Goal: Task Accomplishment & Management: Manage account settings

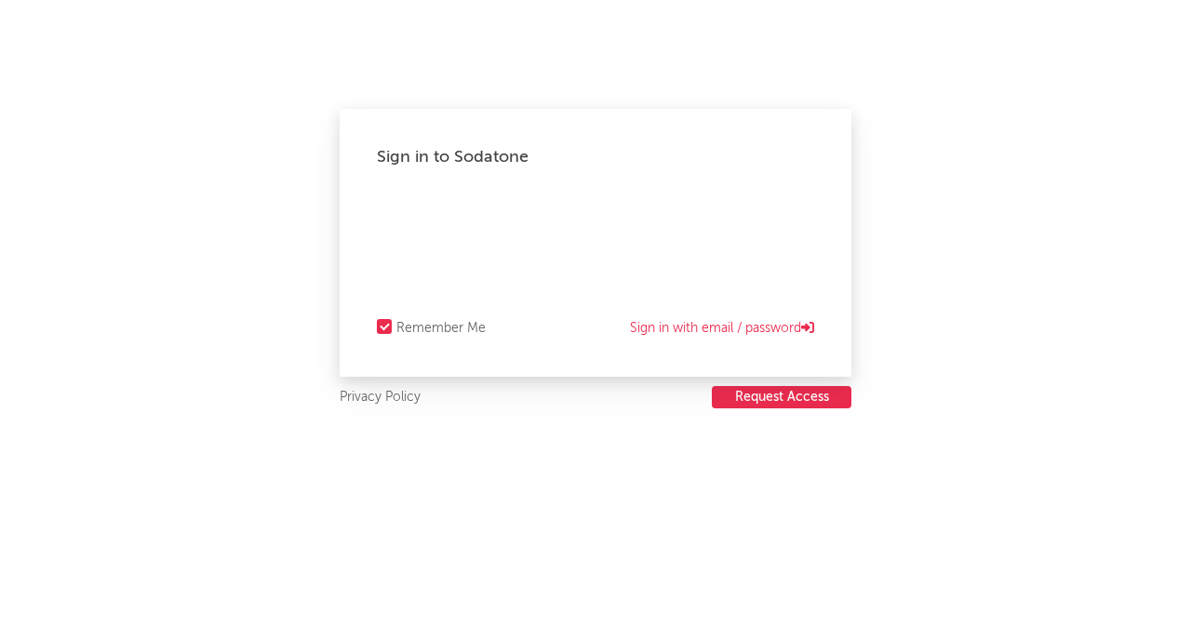
select select "recorded_music"
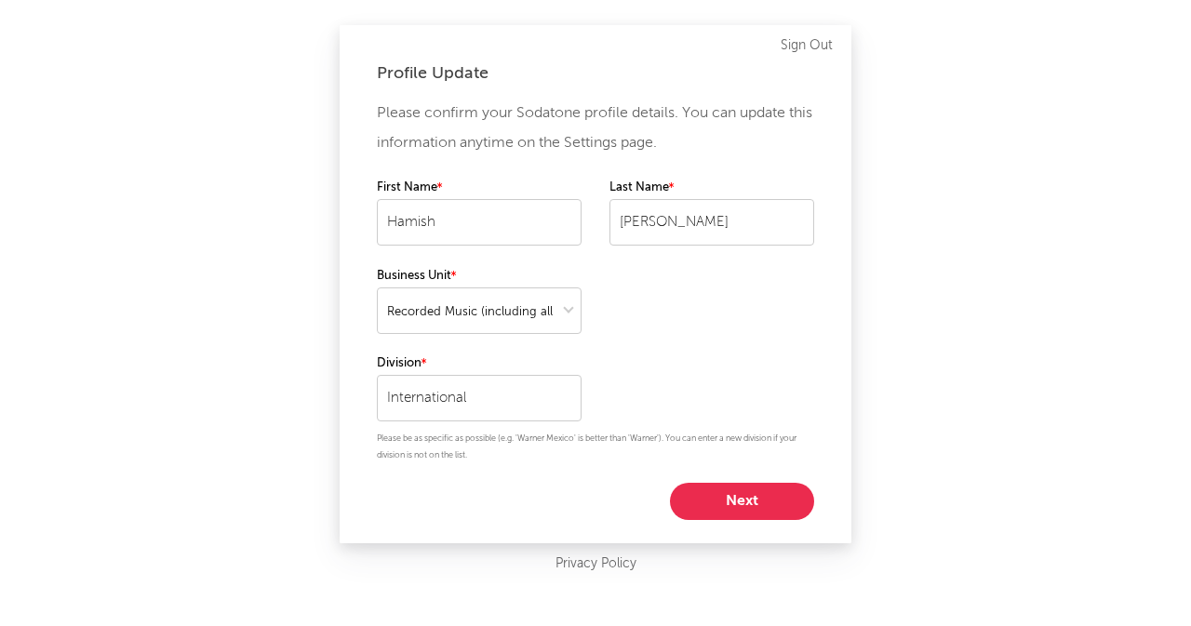
click at [731, 500] on button "Next" at bounding box center [742, 501] width 144 height 37
select select "other"
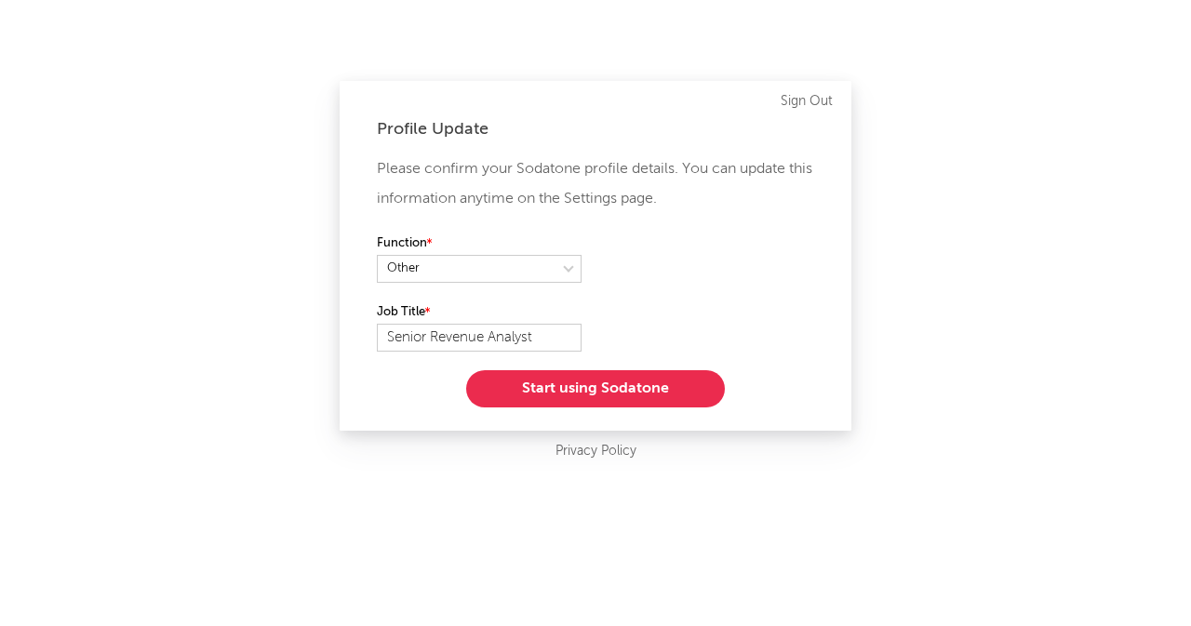
click at [596, 384] on button "Start using Sodatone" at bounding box center [595, 388] width 259 height 37
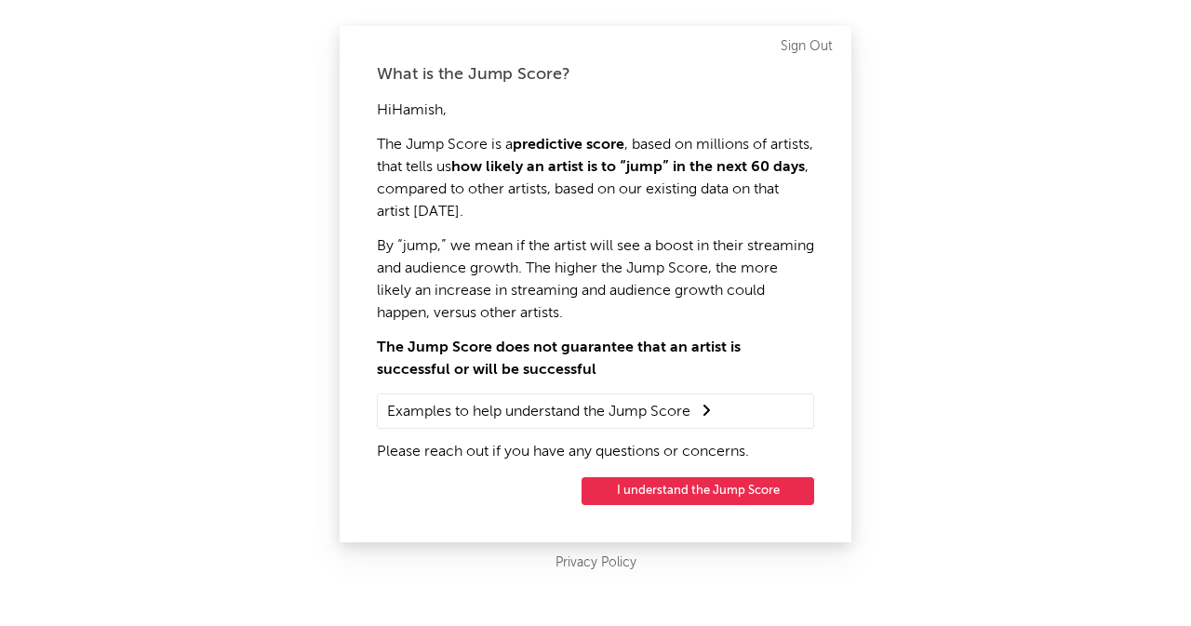
click at [677, 493] on button "I understand the Jump Score" at bounding box center [698, 491] width 233 height 28
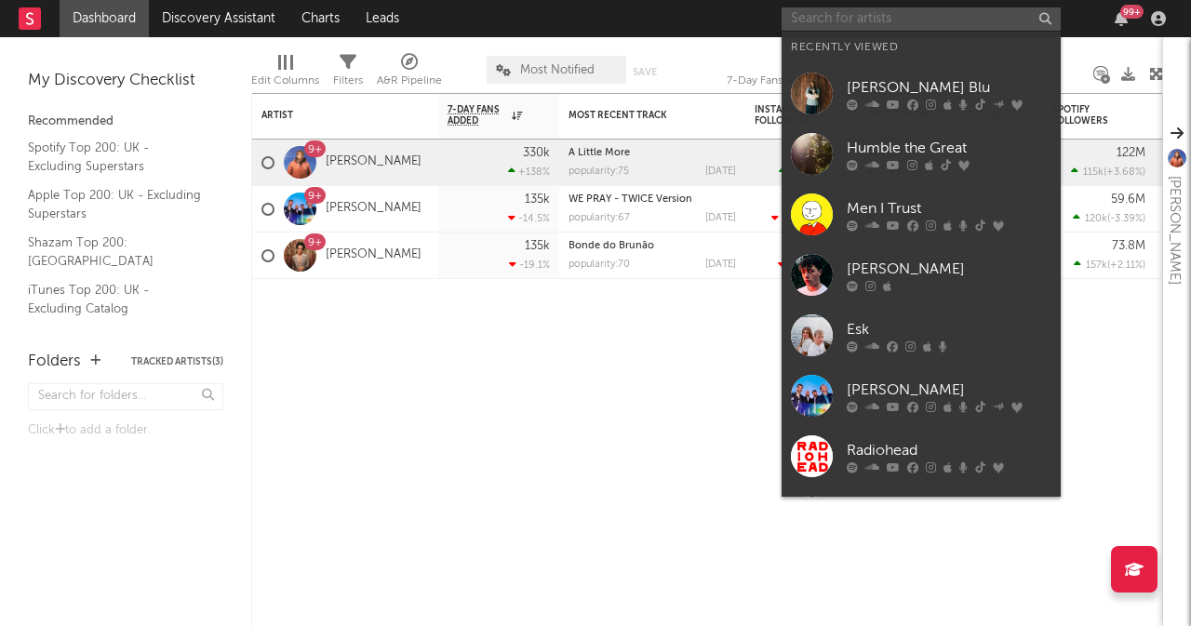
click at [861, 13] on input "text" at bounding box center [921, 18] width 279 height 23
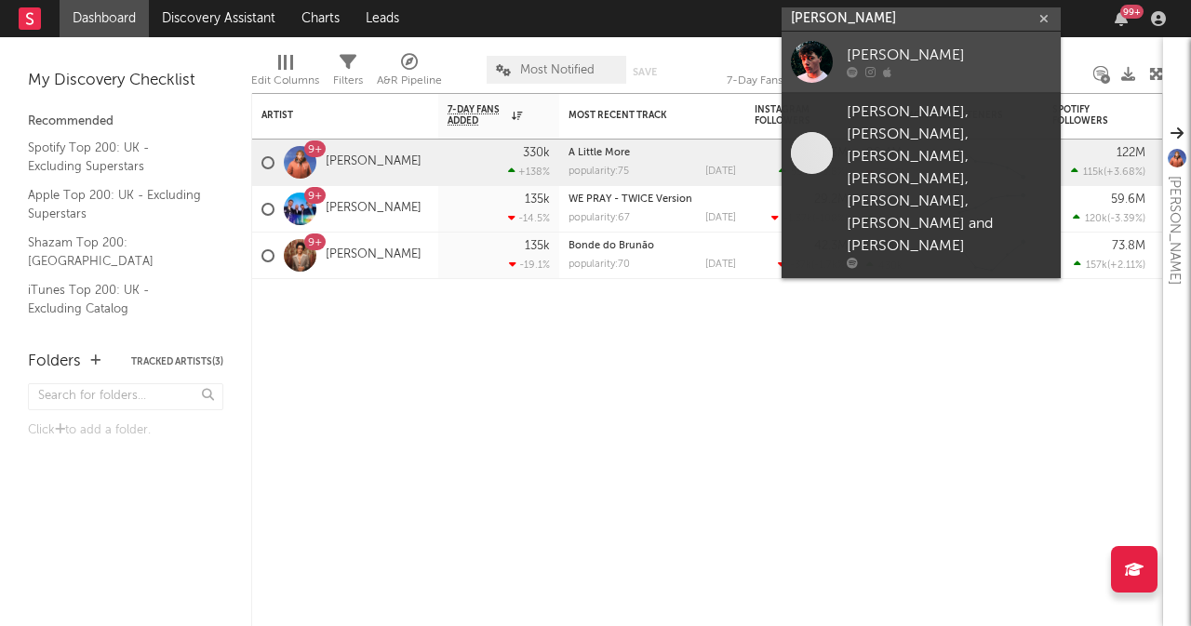
type input "[PERSON_NAME]"
click at [851, 57] on div "[PERSON_NAME]" at bounding box center [949, 56] width 205 height 22
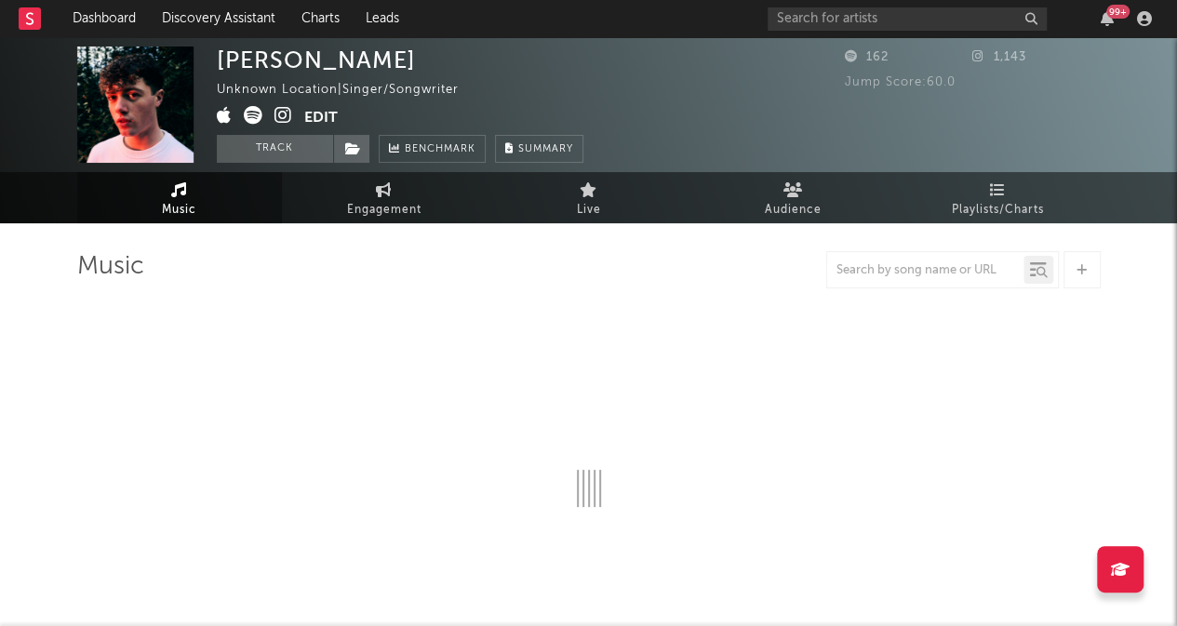
select select "6m"
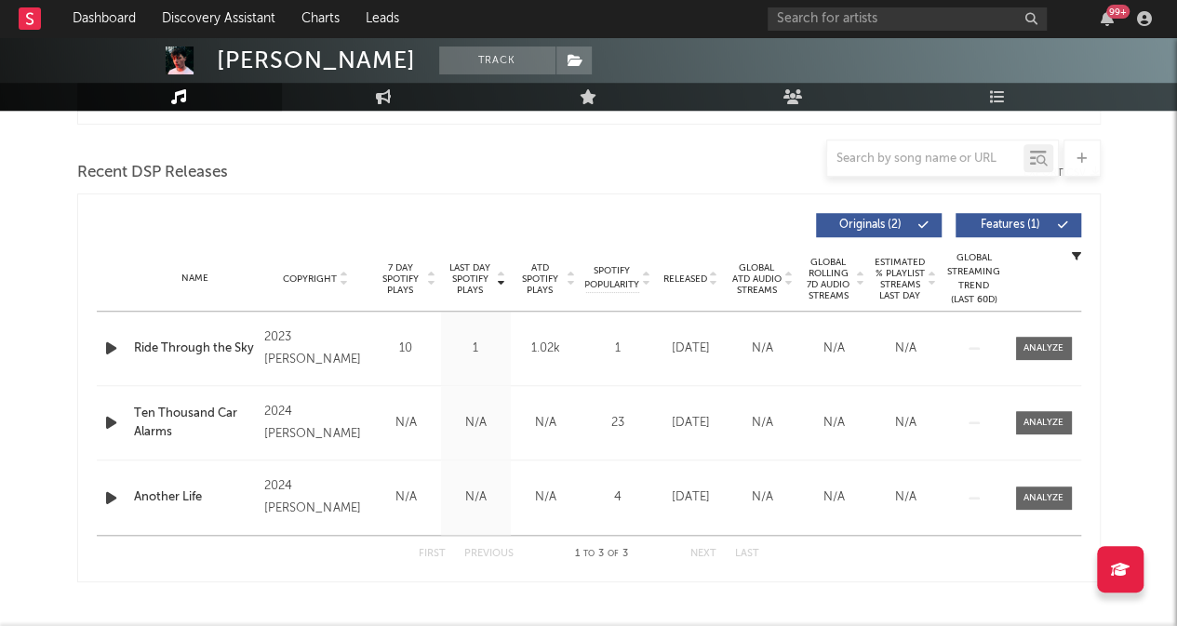
scroll to position [626, 0]
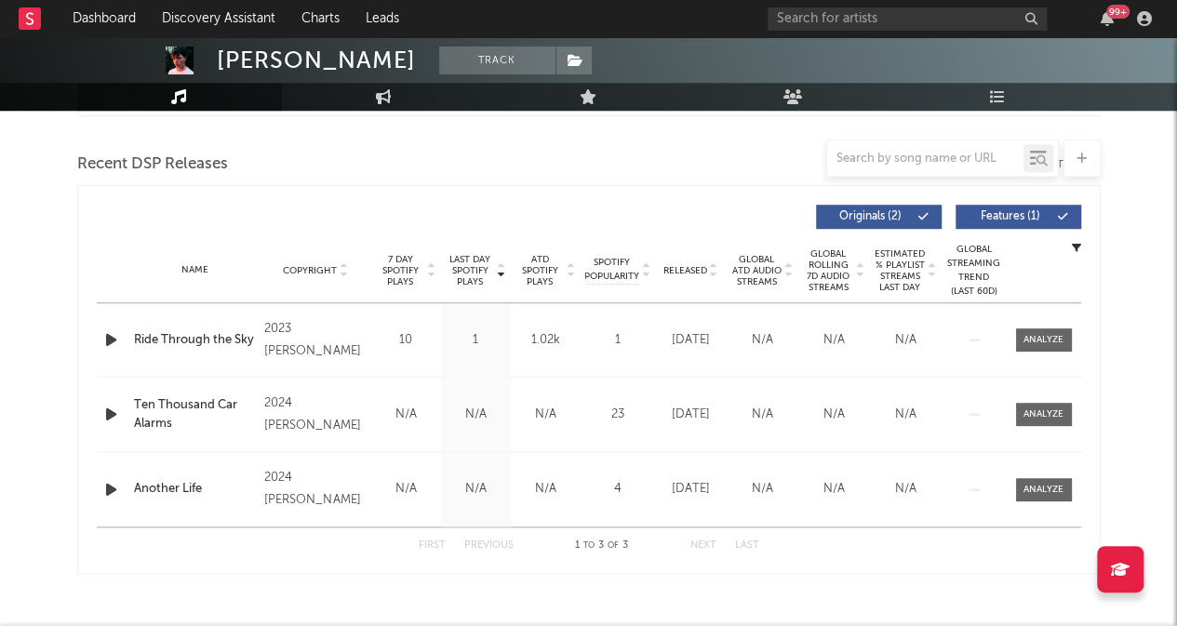
click at [322, 414] on div "2024 [PERSON_NAME]" at bounding box center [314, 415] width 101 height 45
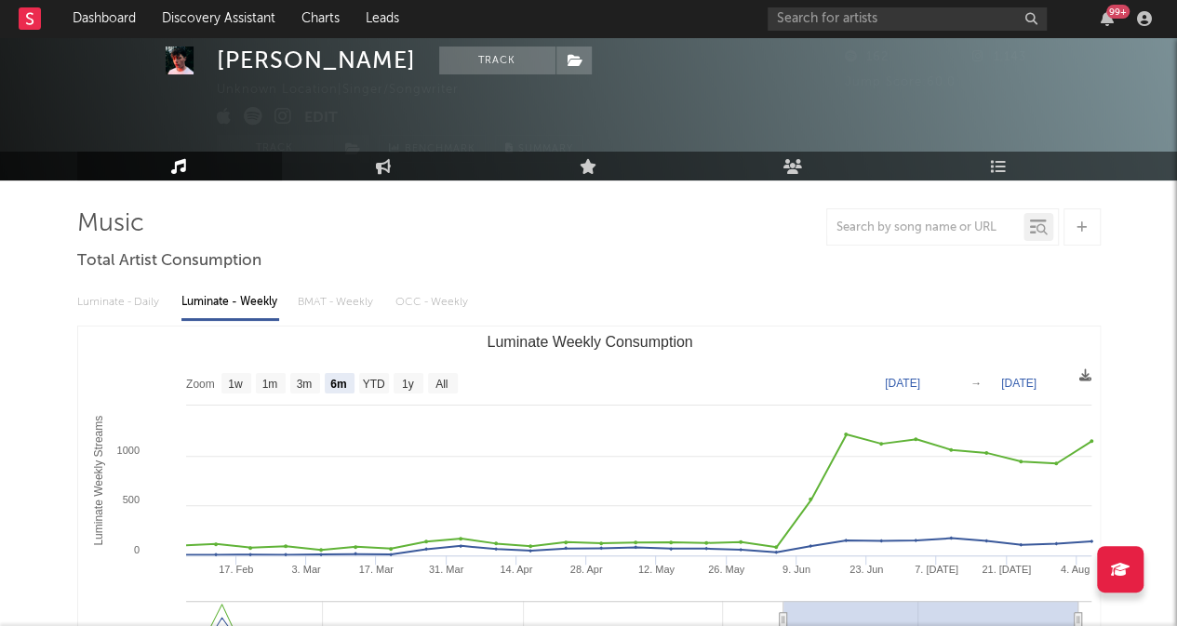
scroll to position [34, 0]
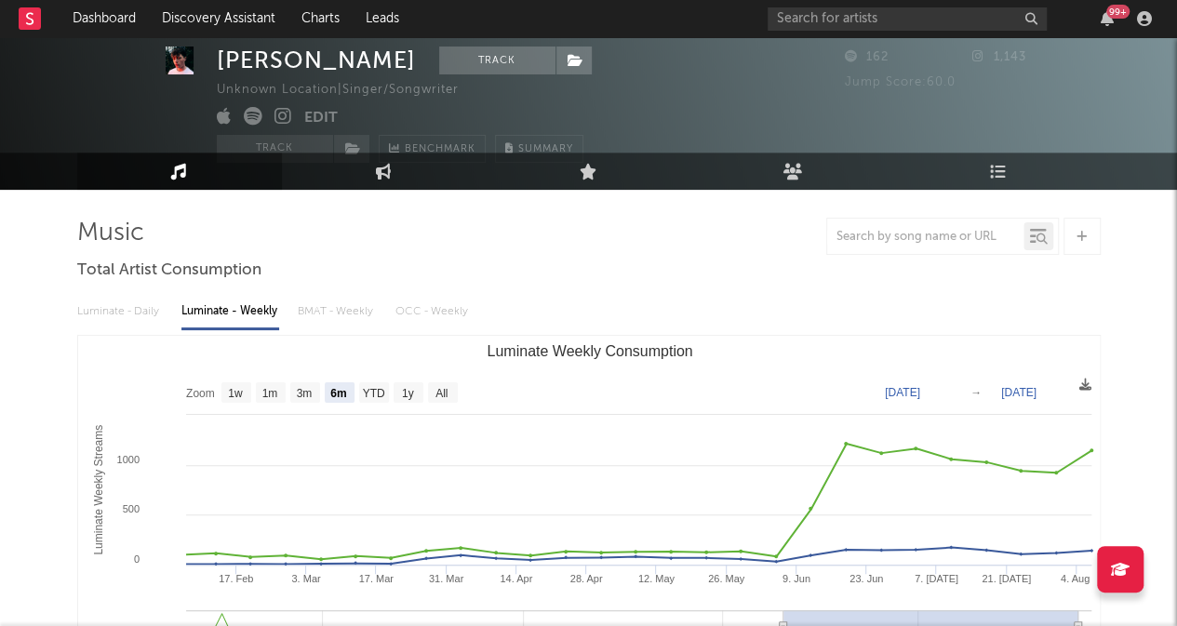
click at [116, 315] on div "Luminate - Daily Luminate - Weekly BMAT - Weekly OCC - Weekly" at bounding box center [589, 312] width 1024 height 32
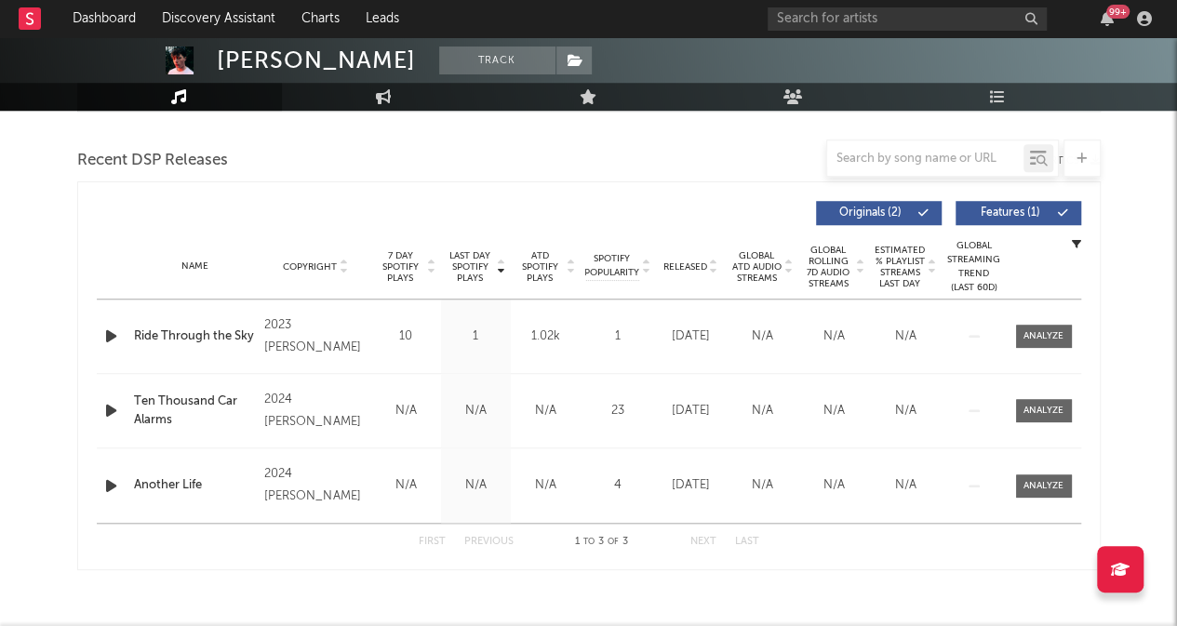
scroll to position [631, 0]
click at [201, 384] on div "Name Ten Thousand Car Alarms Copyright 2024 [PERSON_NAME] Label [PERSON_NAME] A…" at bounding box center [589, 410] width 985 height 74
click at [201, 403] on div "Ten Thousand Car Alarms" at bounding box center [195, 410] width 122 height 36
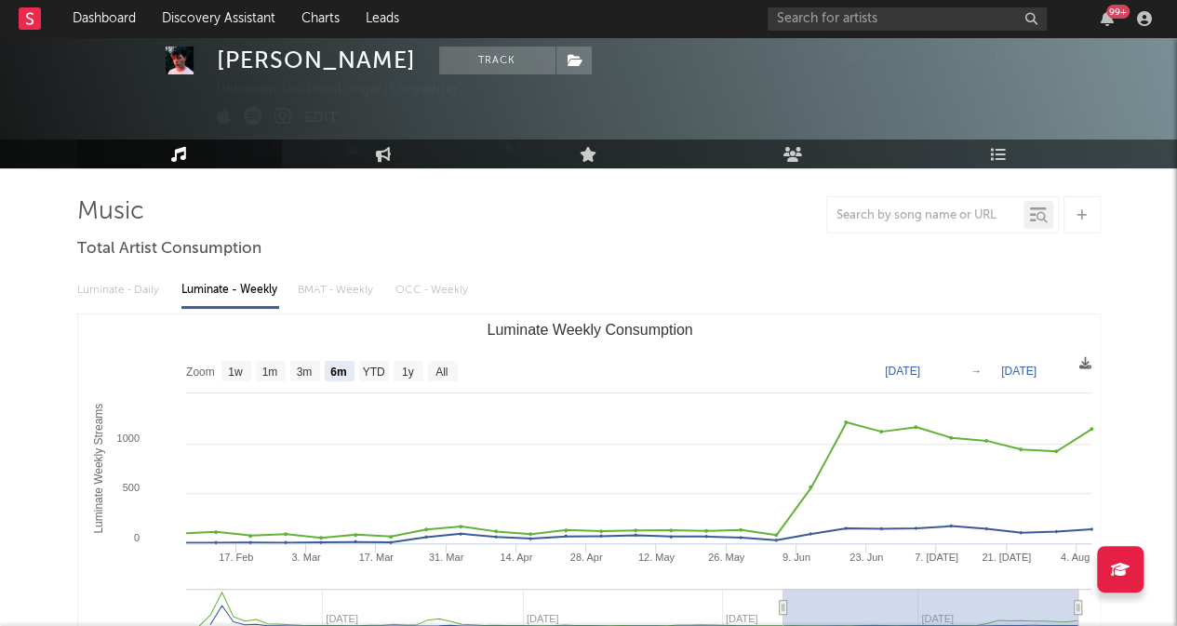
scroll to position [53, 0]
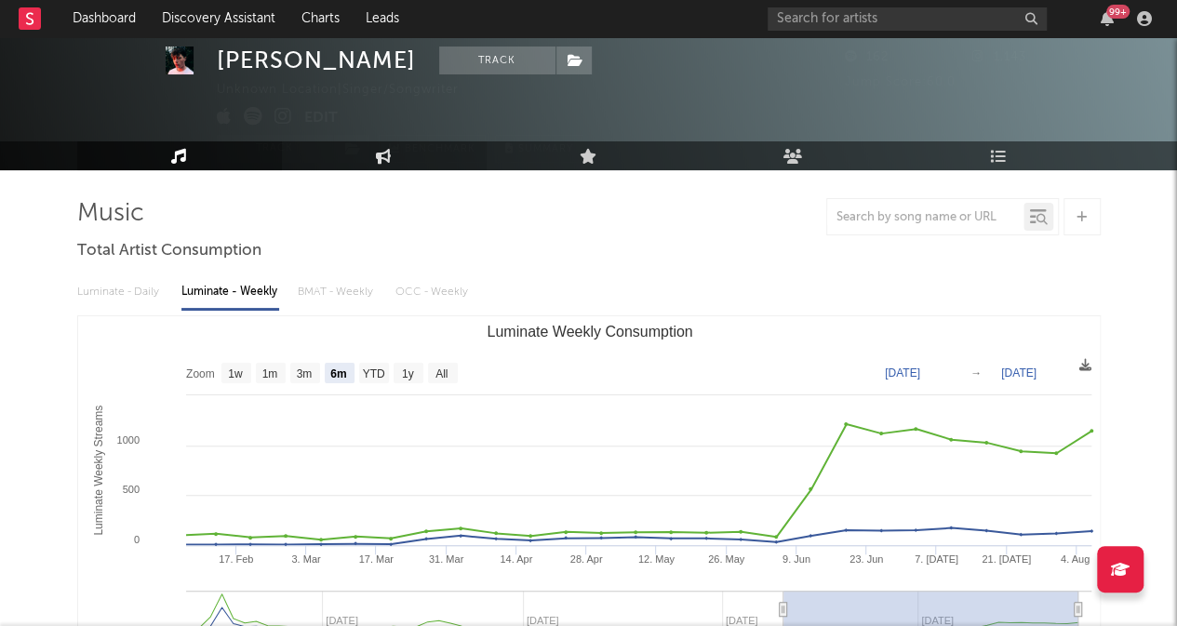
click at [378, 154] on icon at bounding box center [384, 155] width 16 height 15
select select "1w"
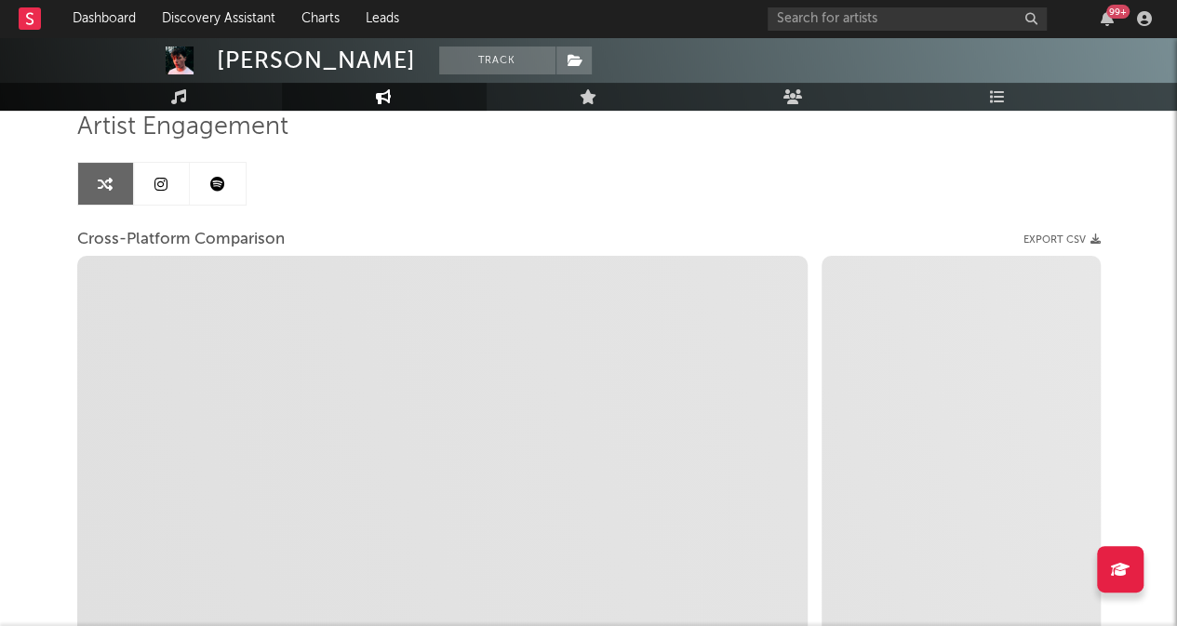
scroll to position [138, 0]
select select "1m"
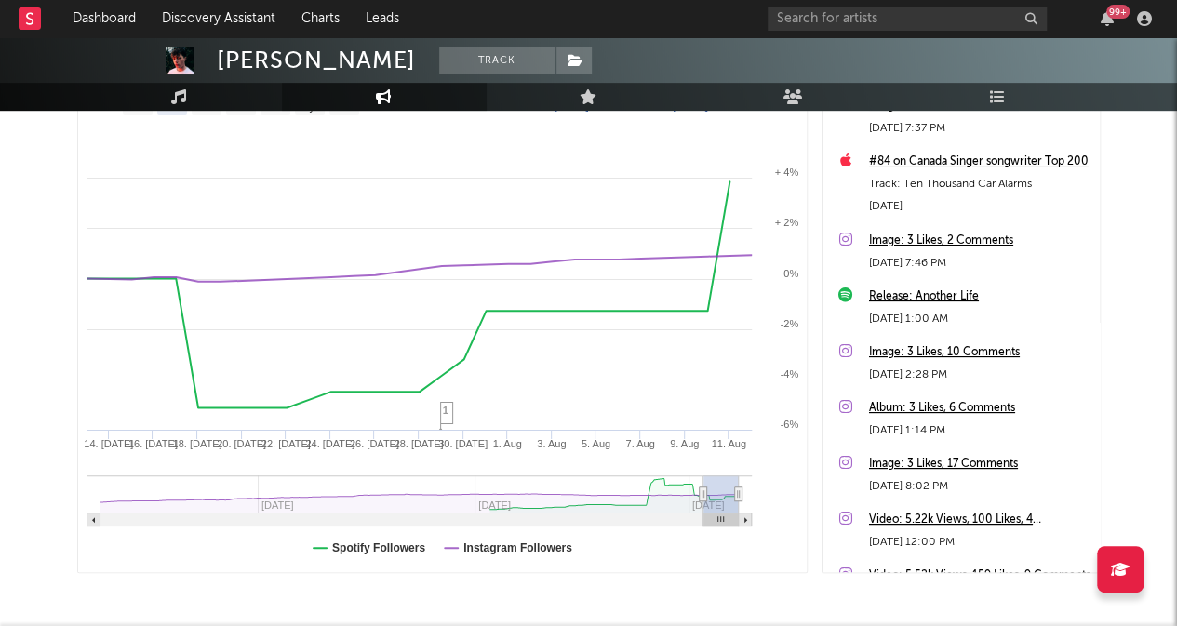
scroll to position [313, 0]
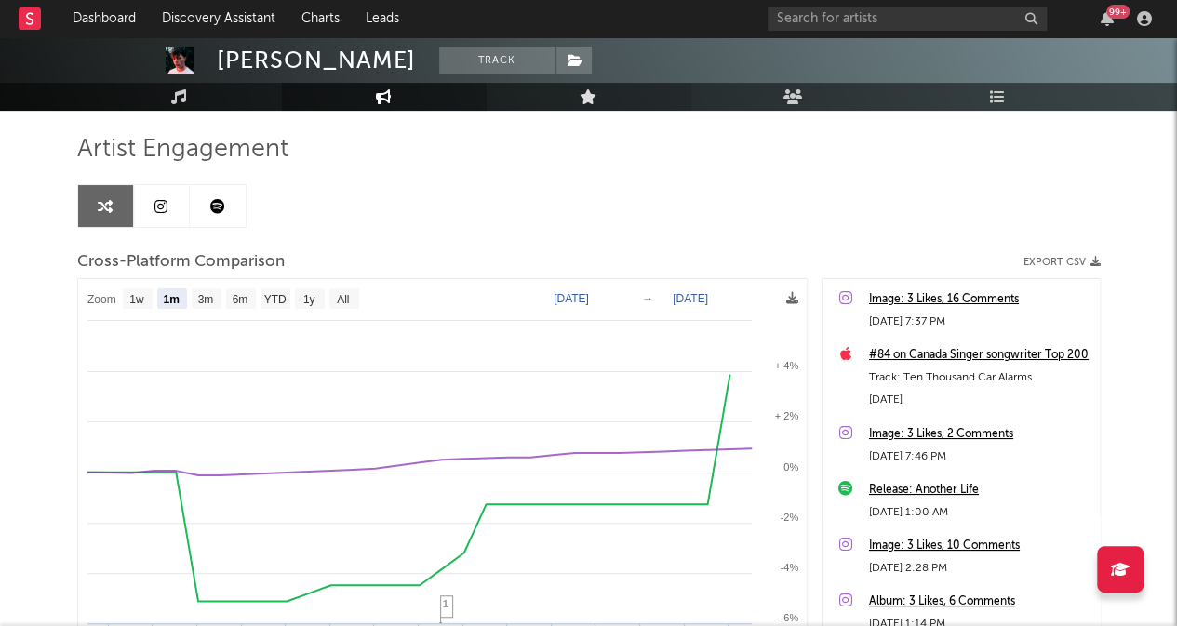
click at [596, 99] on icon at bounding box center [589, 96] width 18 height 15
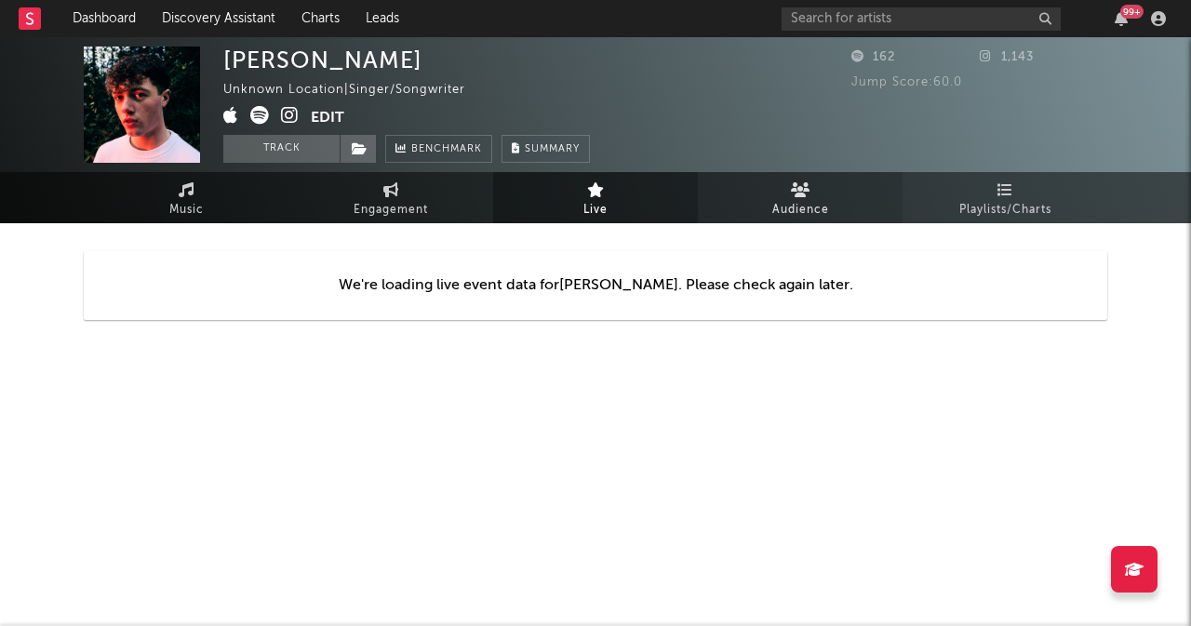
click at [794, 200] on span "Audience" at bounding box center [800, 210] width 57 height 22
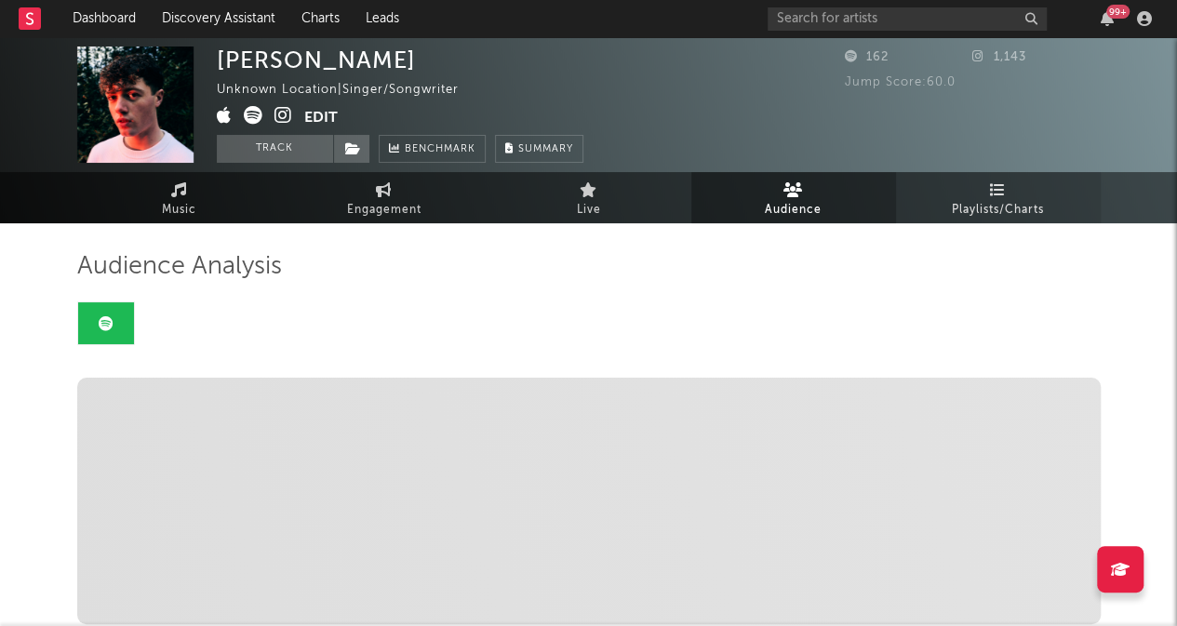
click at [1008, 204] on span "Playlists/Charts" at bounding box center [998, 210] width 92 height 22
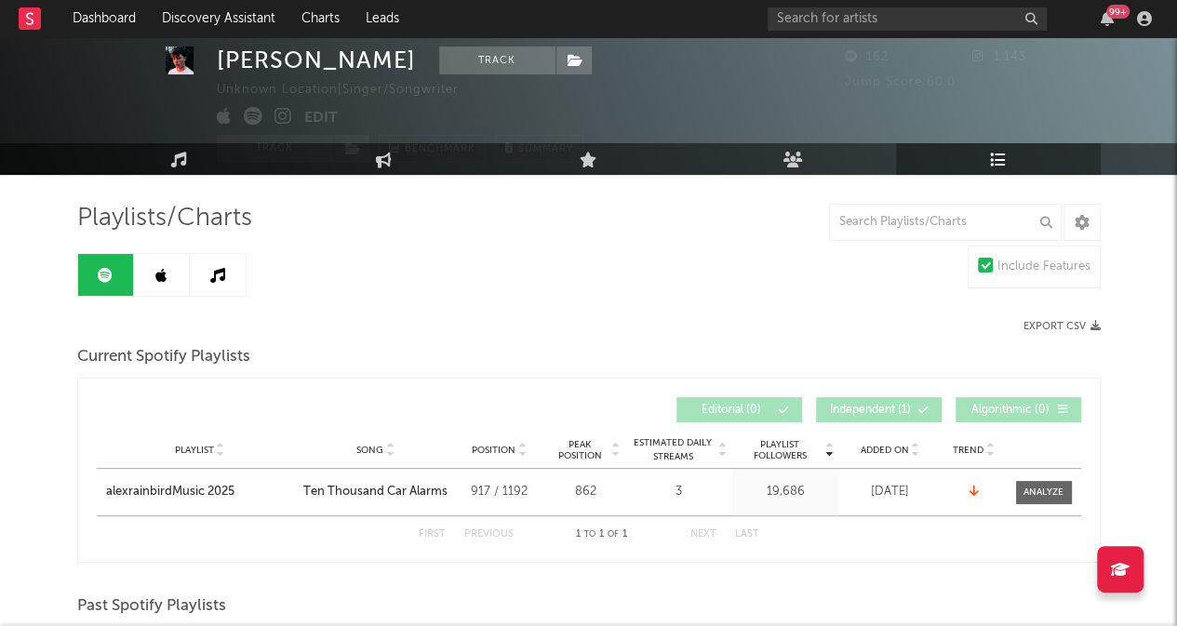
scroll to position [47, 0]
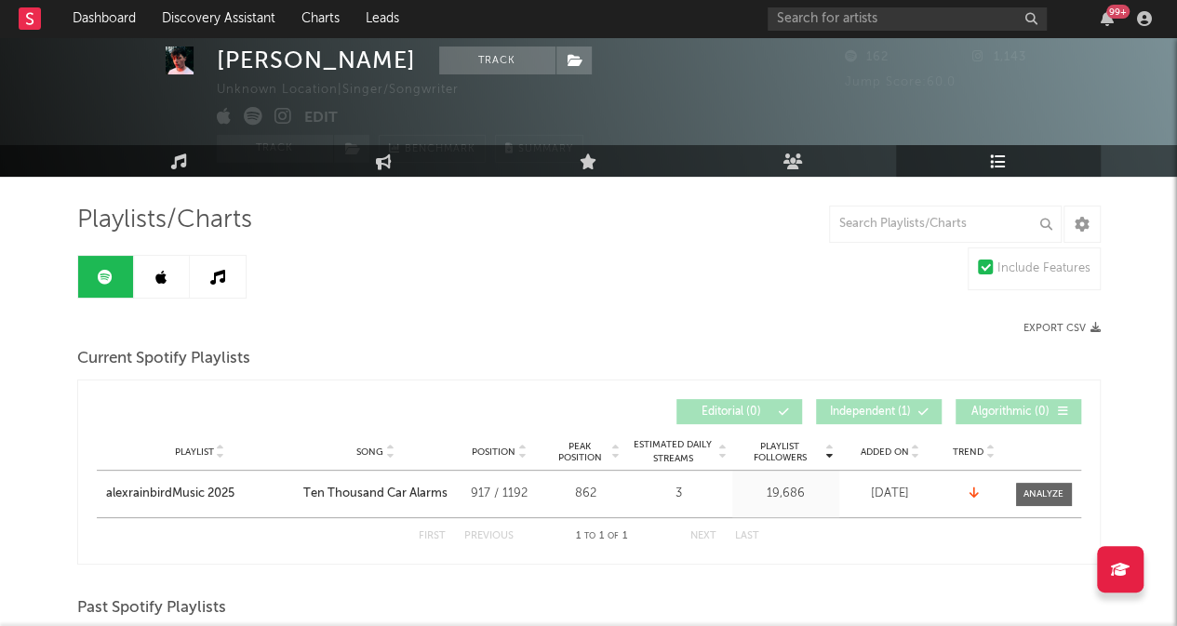
click at [158, 276] on icon at bounding box center [160, 277] width 11 height 15
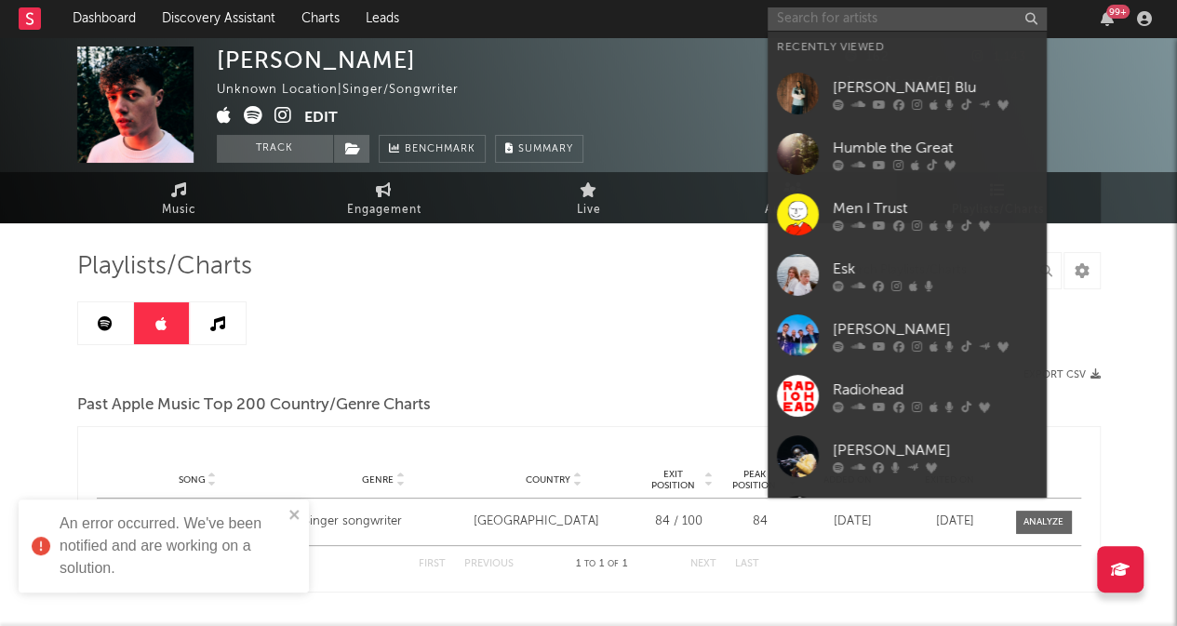
click at [808, 26] on input "text" at bounding box center [907, 18] width 279 height 23
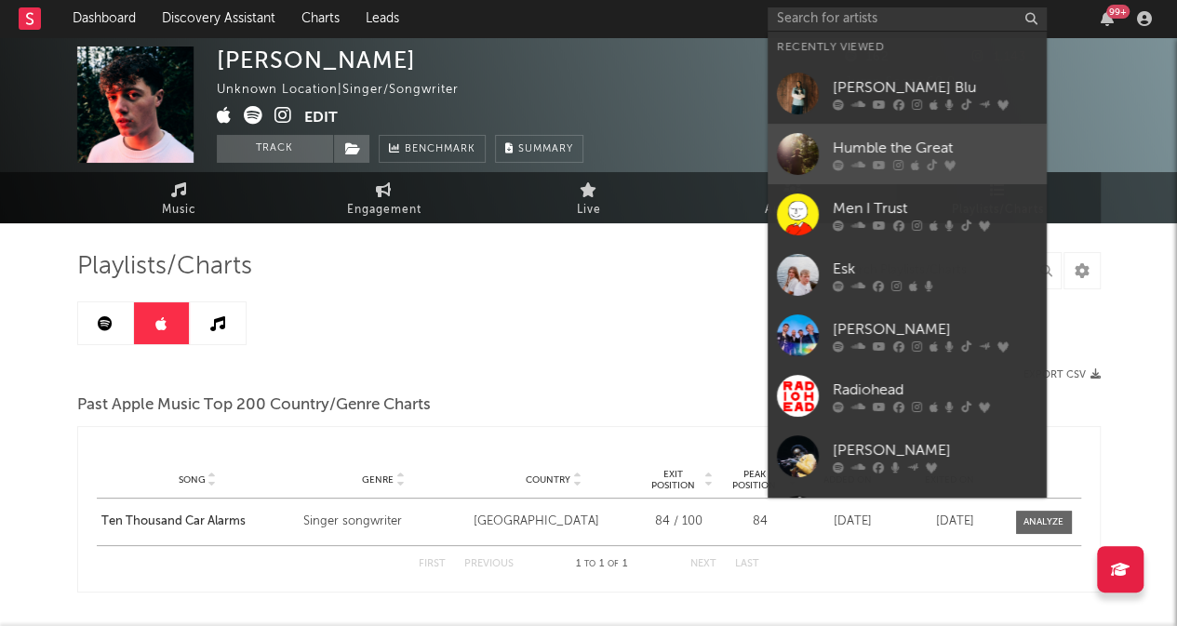
click at [850, 148] on div "Humble the Great" at bounding box center [935, 148] width 205 height 22
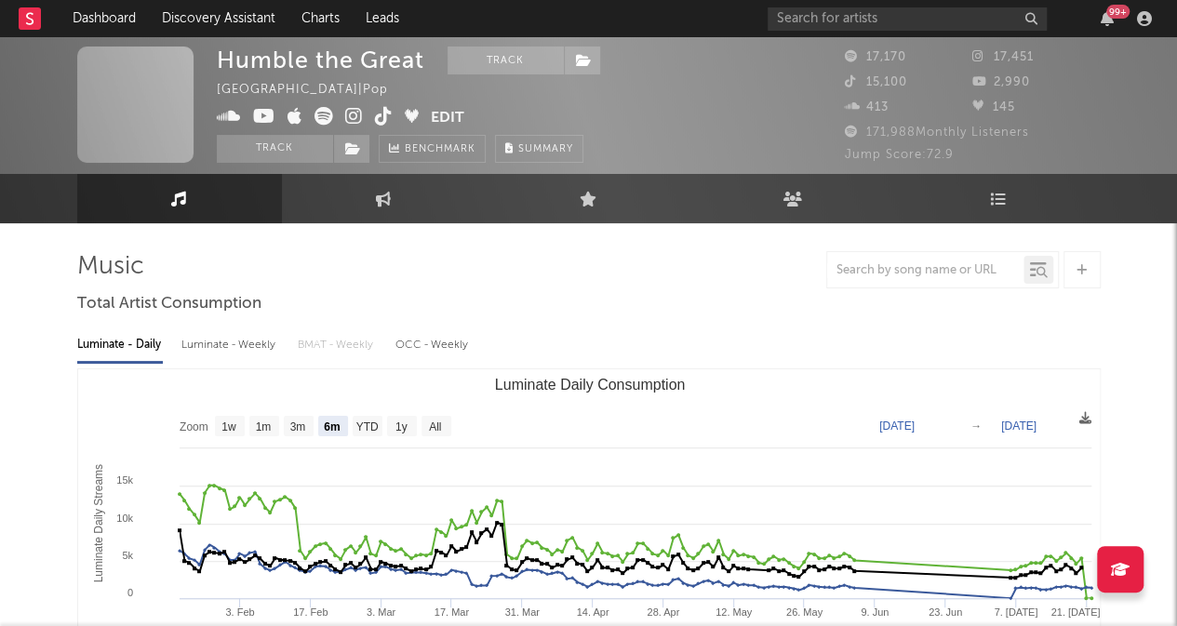
select select "6m"
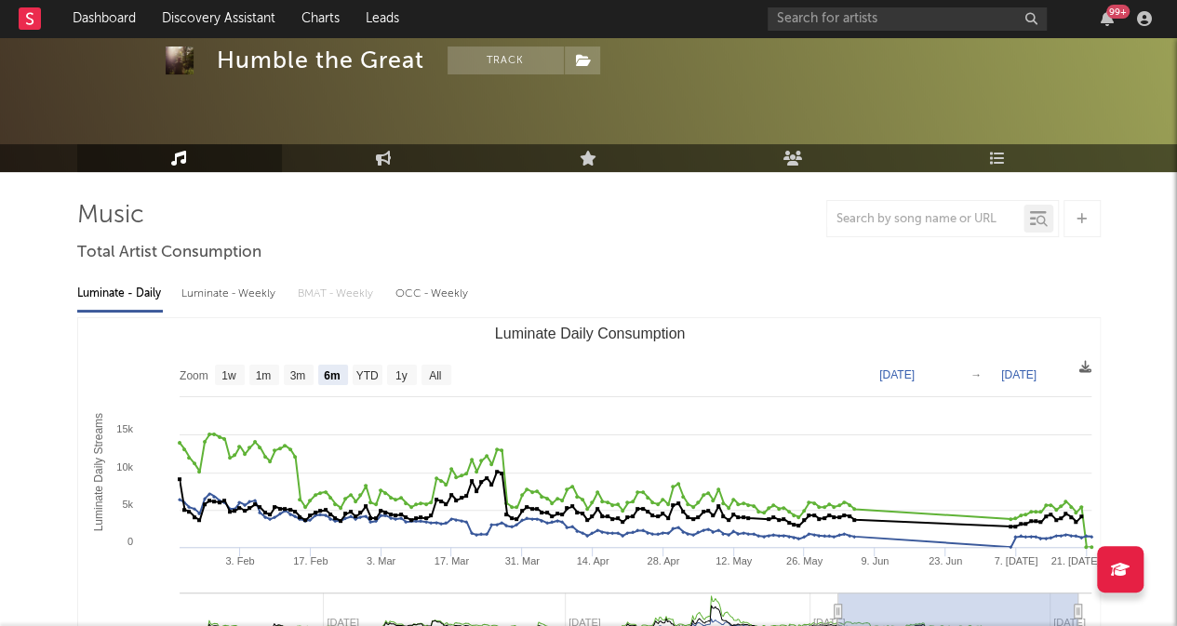
scroll to position [75, 0]
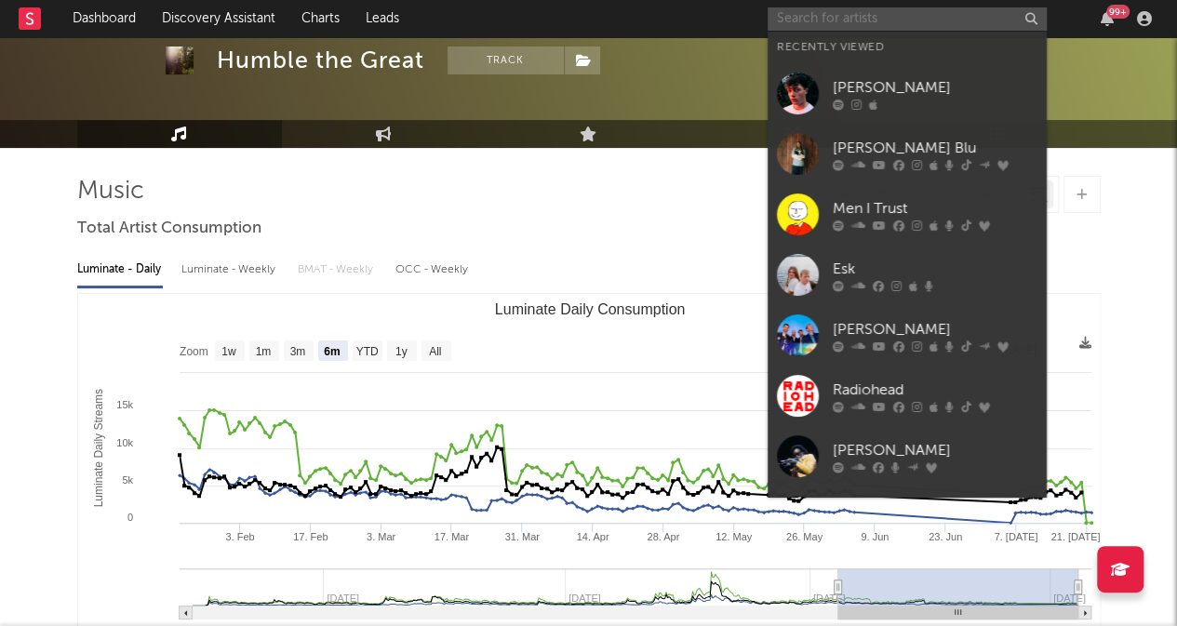
click at [846, 21] on input "text" at bounding box center [907, 18] width 279 height 23
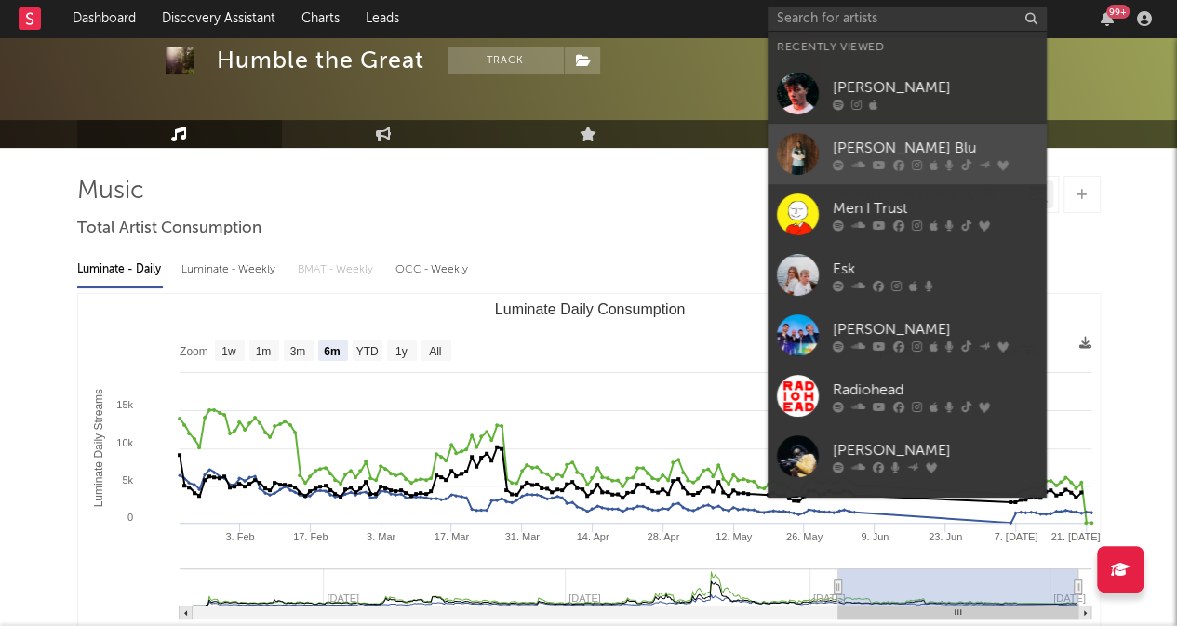
click at [868, 141] on div "[PERSON_NAME] Blu" at bounding box center [935, 148] width 205 height 22
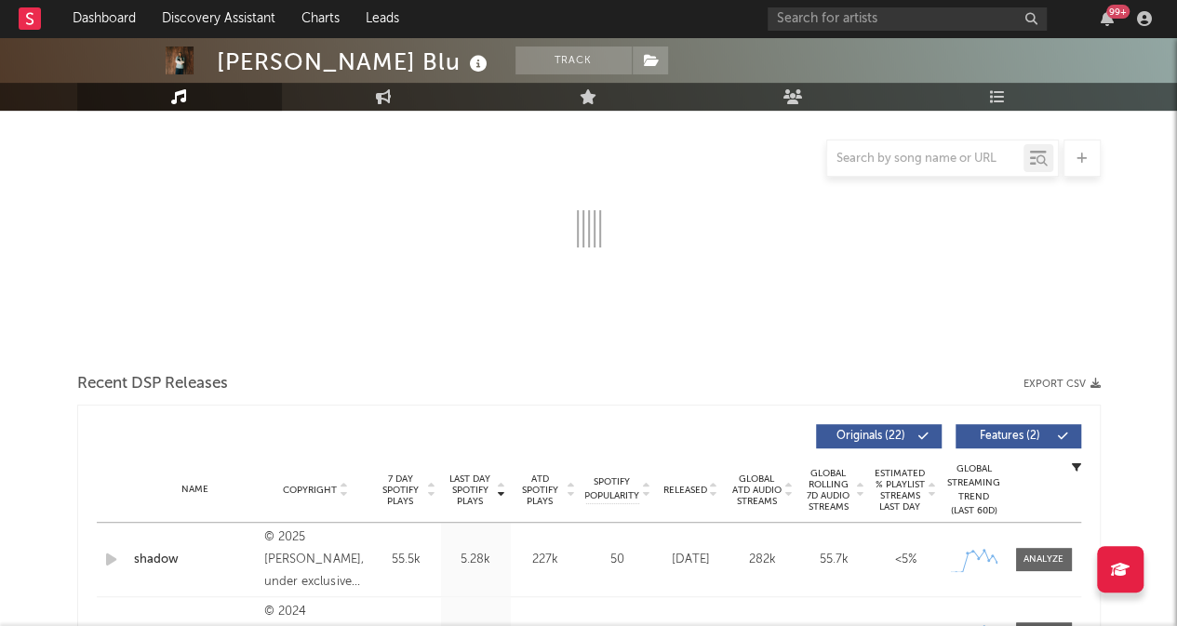
scroll to position [227, 0]
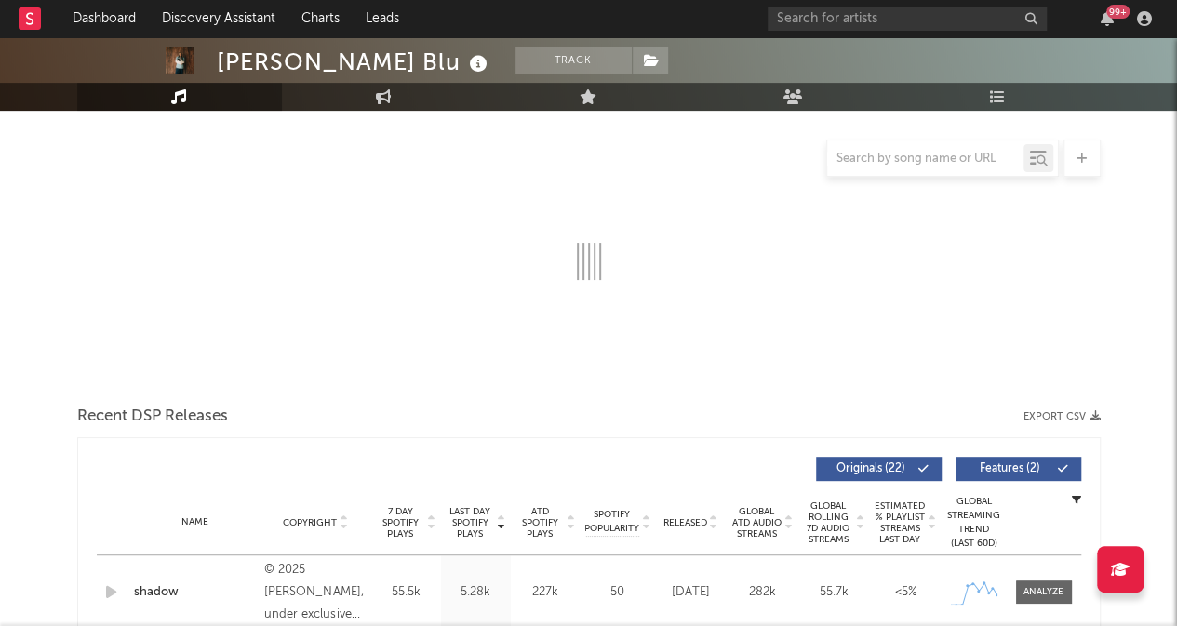
select select "6m"
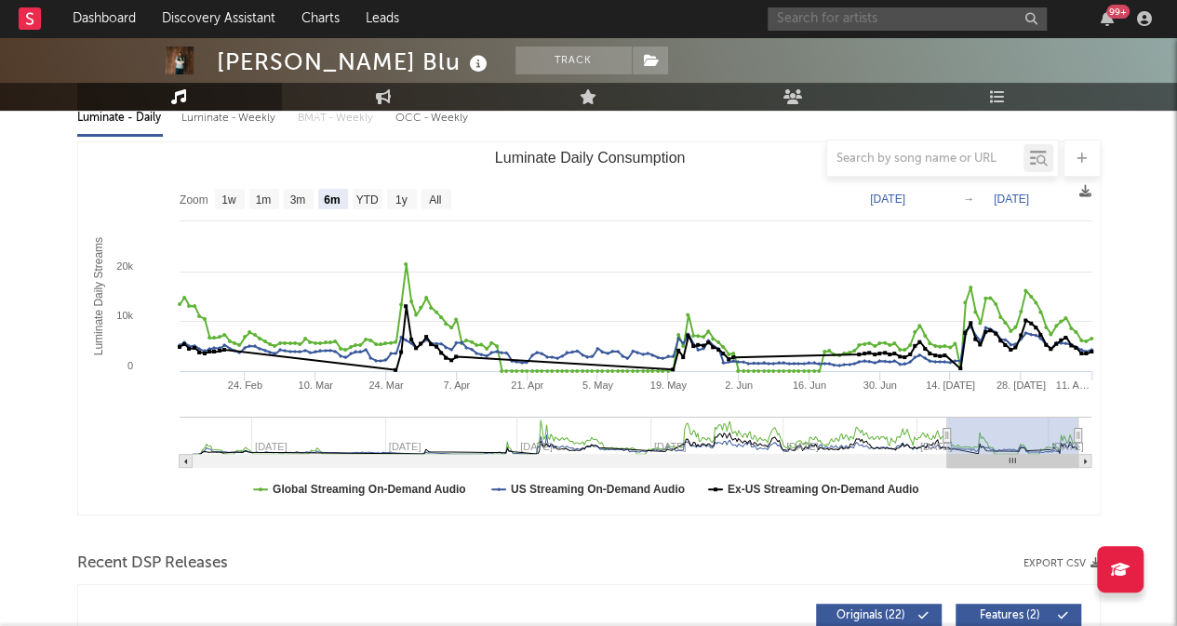
click at [813, 21] on input "text" at bounding box center [907, 18] width 279 height 23
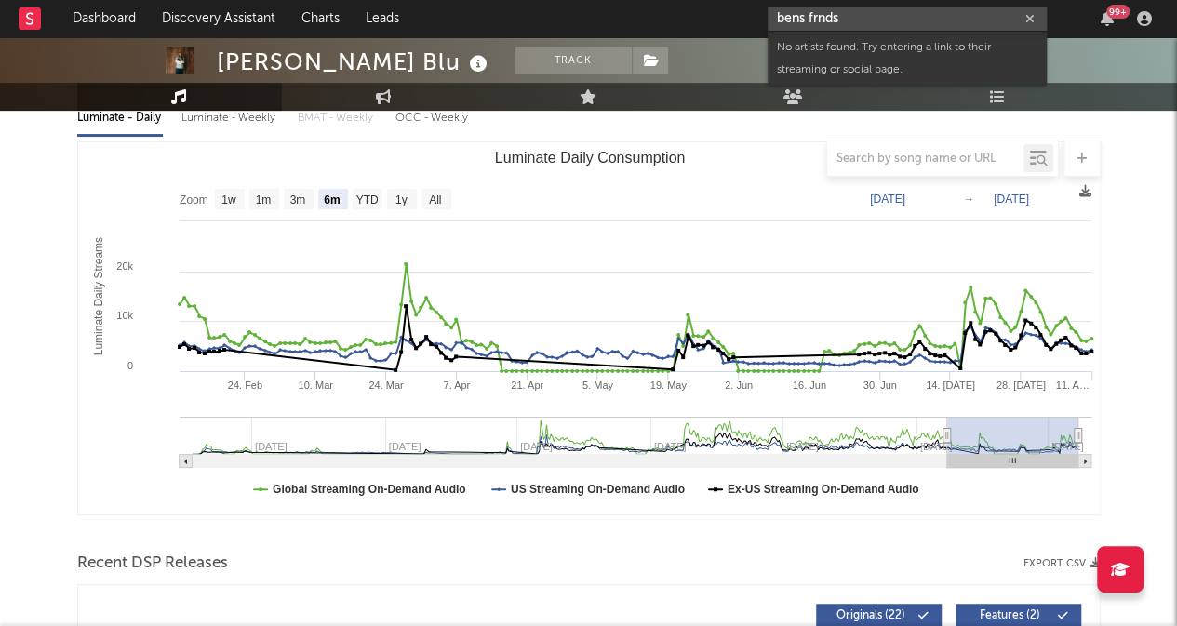
drag, startPoint x: 845, startPoint y: 20, endPoint x: 788, endPoint y: 16, distance: 56.9
click at [788, 16] on input "bens frnds" at bounding box center [907, 18] width 279 height 23
type input "b"
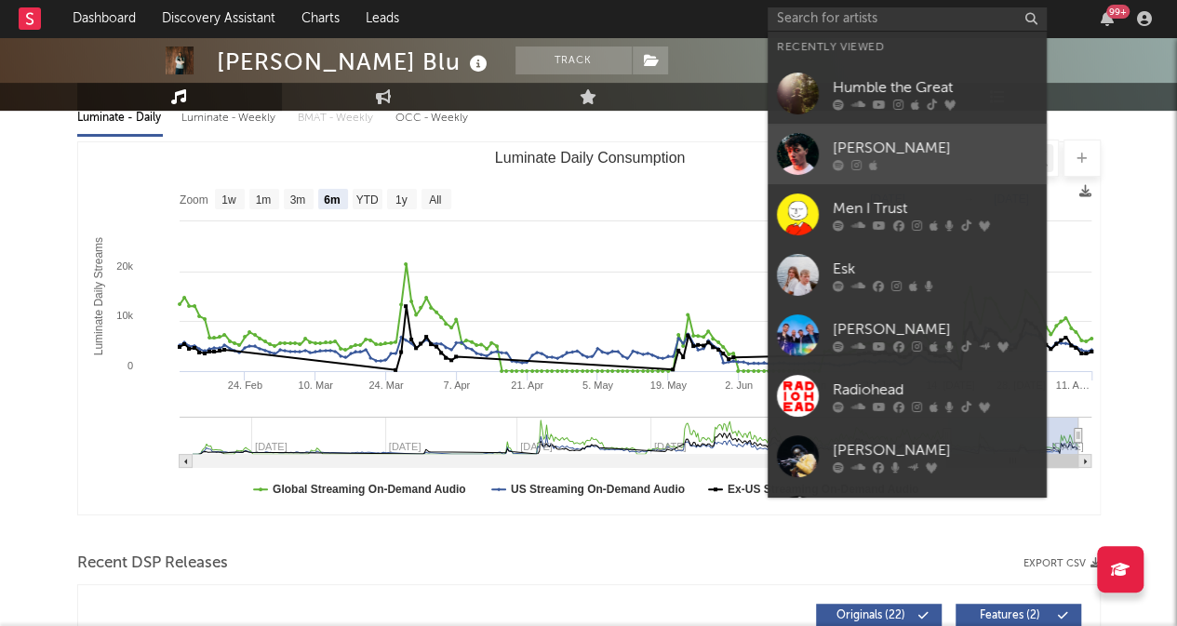
click at [878, 144] on link "[PERSON_NAME]" at bounding box center [907, 154] width 279 height 60
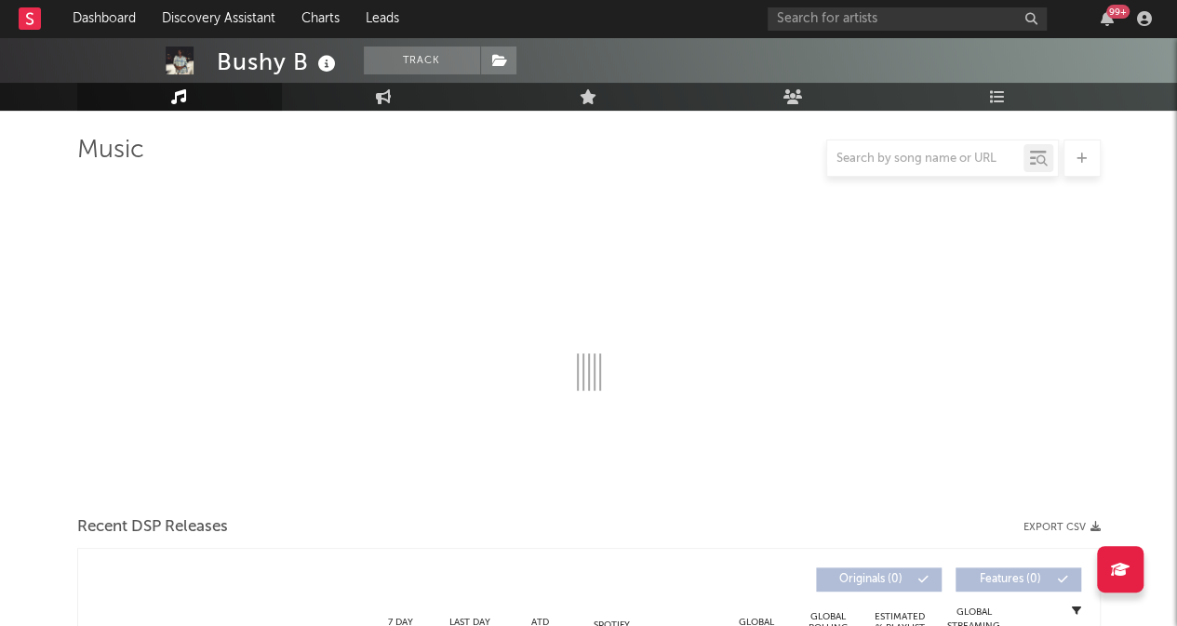
scroll to position [115, 0]
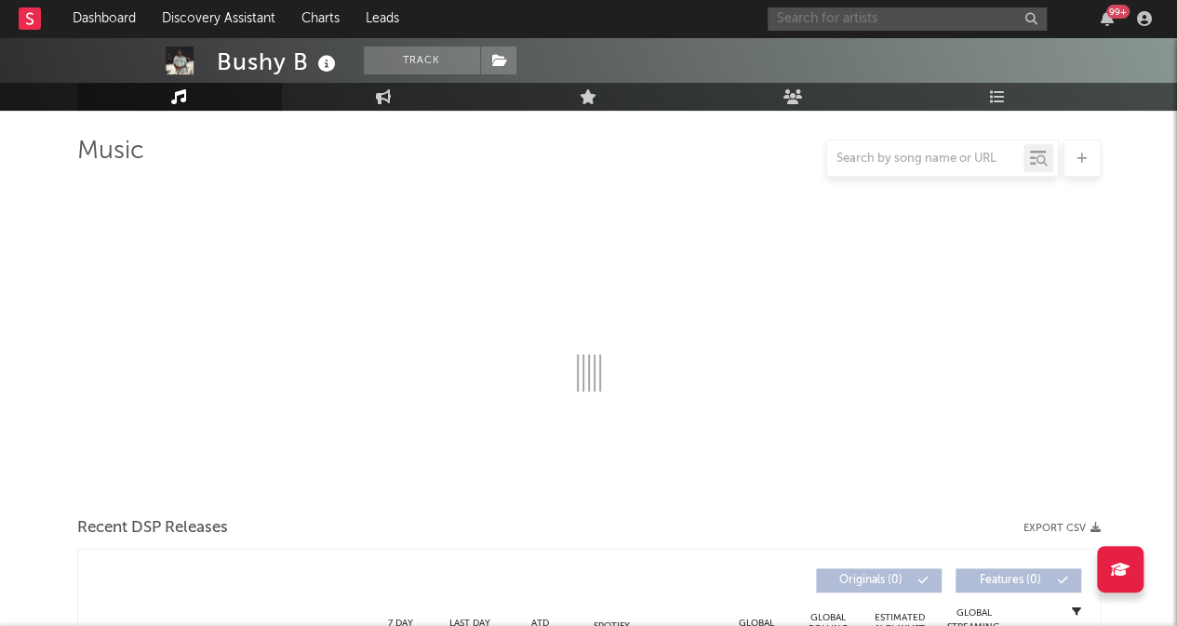
click at [847, 23] on input "text" at bounding box center [907, 18] width 279 height 23
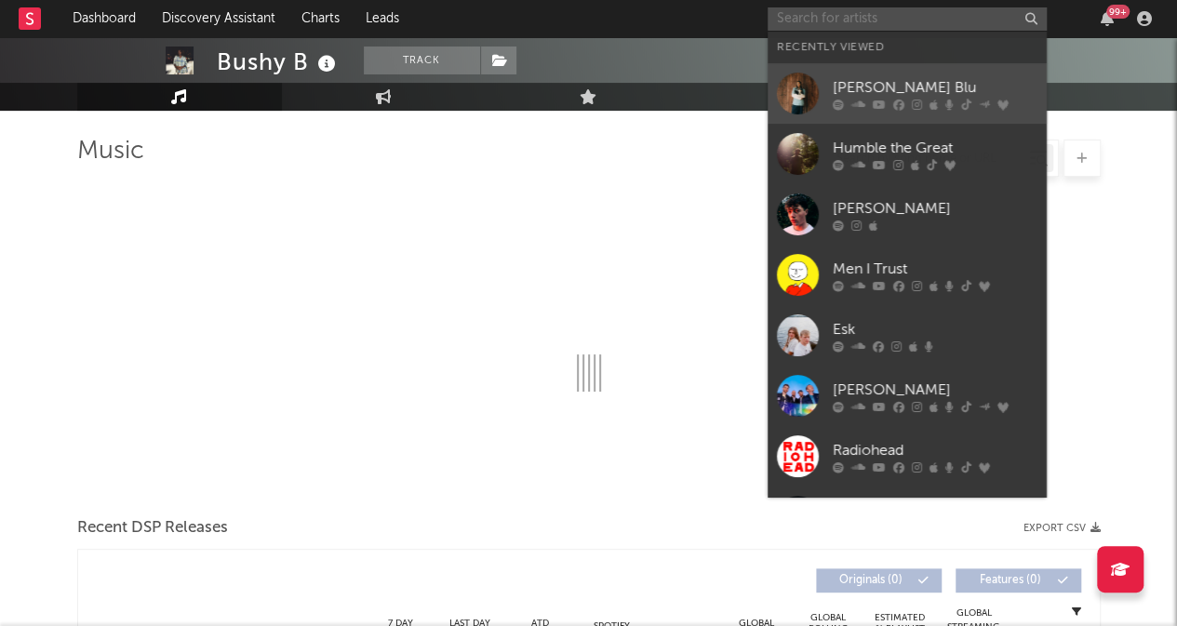
select select "6m"
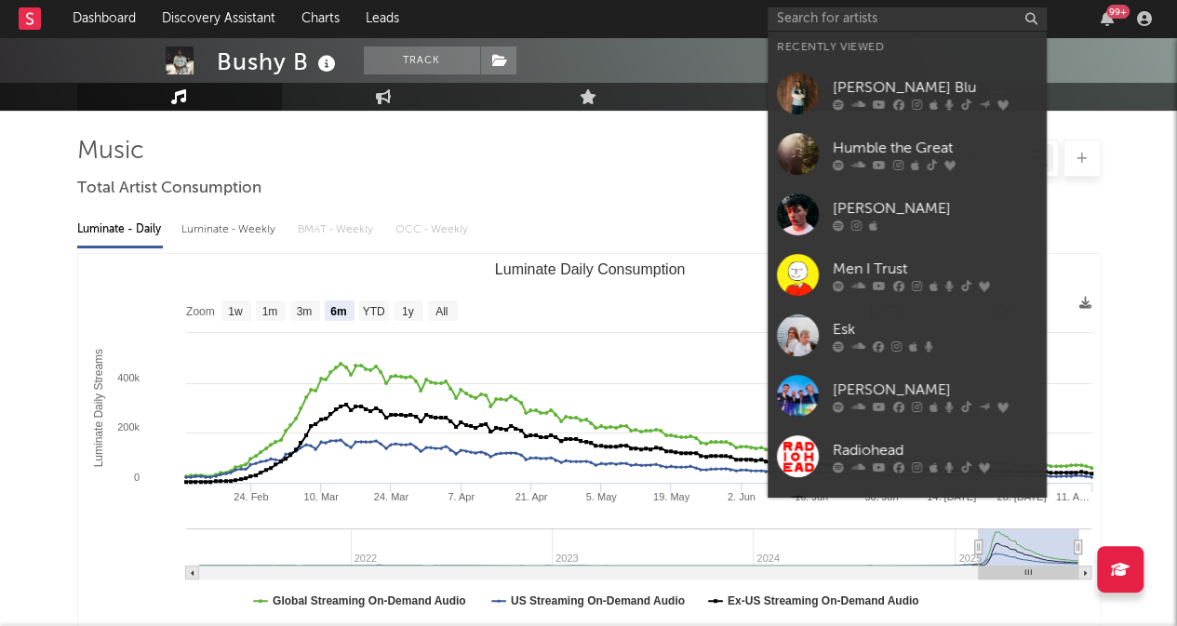
click at [858, 197] on div "[PERSON_NAME]" at bounding box center [935, 208] width 205 height 22
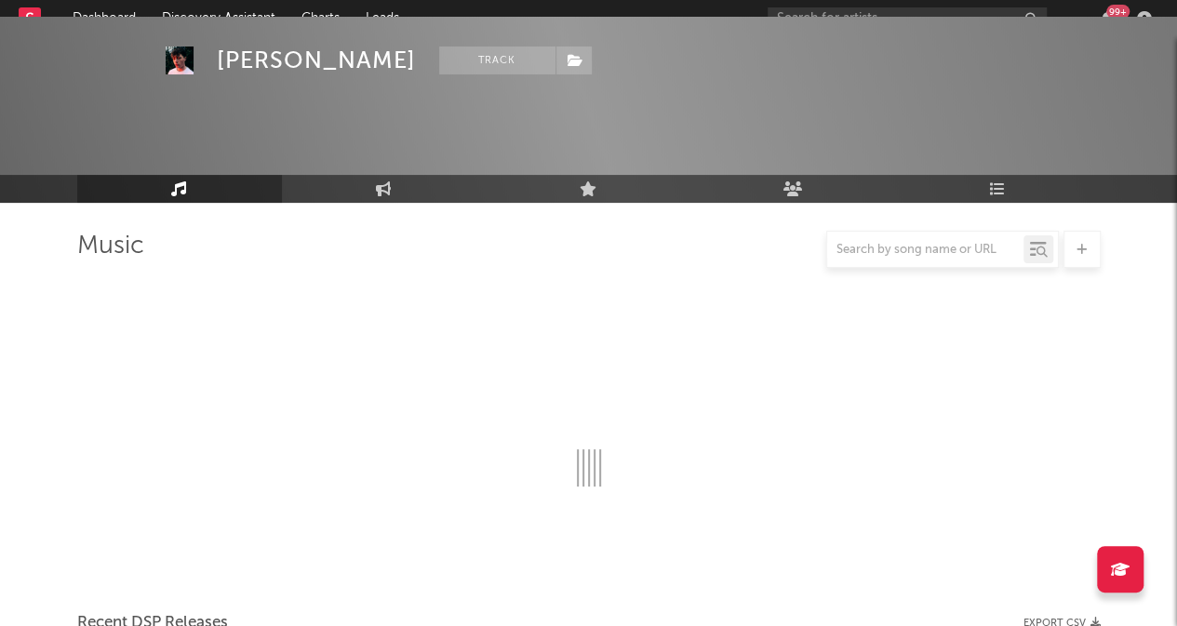
scroll to position [115, 0]
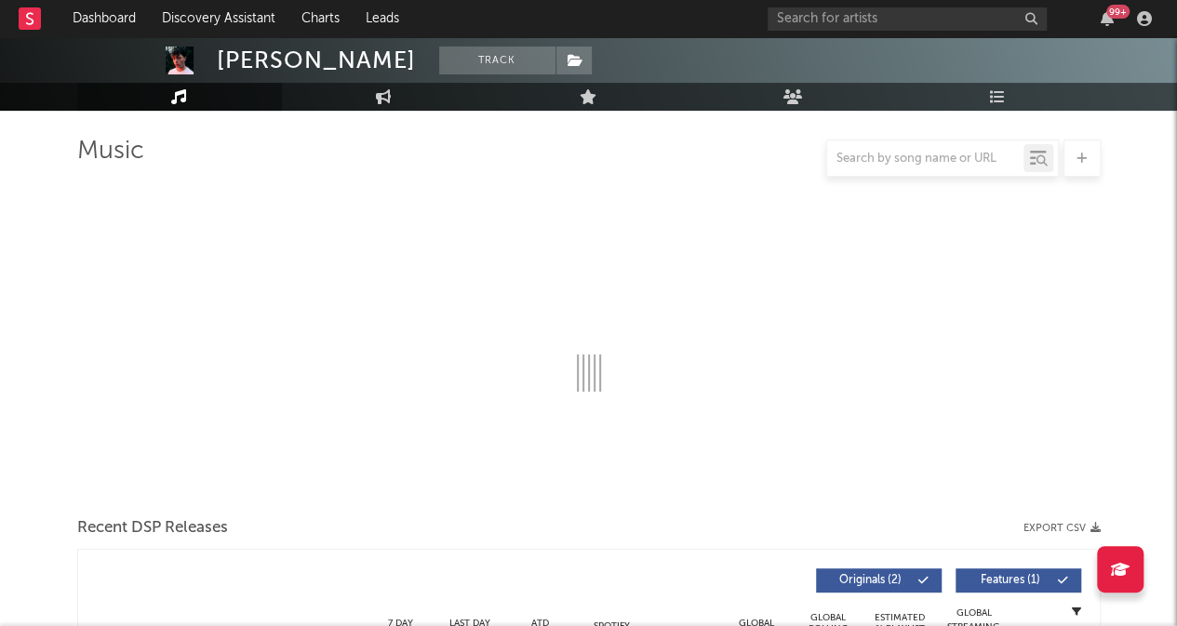
select select "6m"
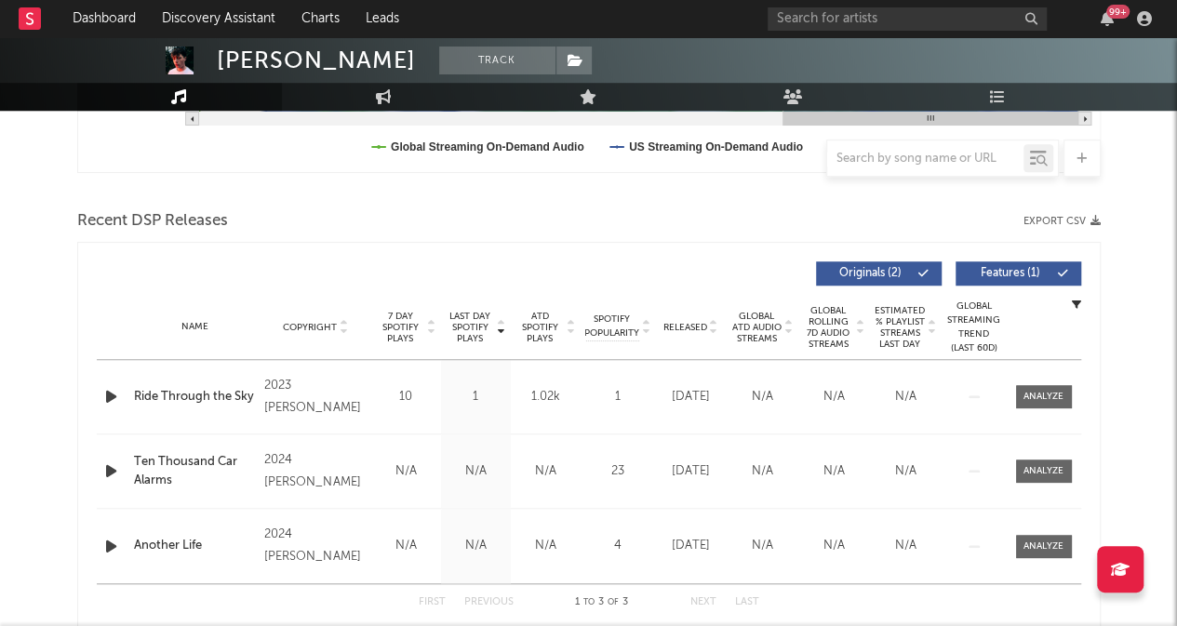
scroll to position [568, 0]
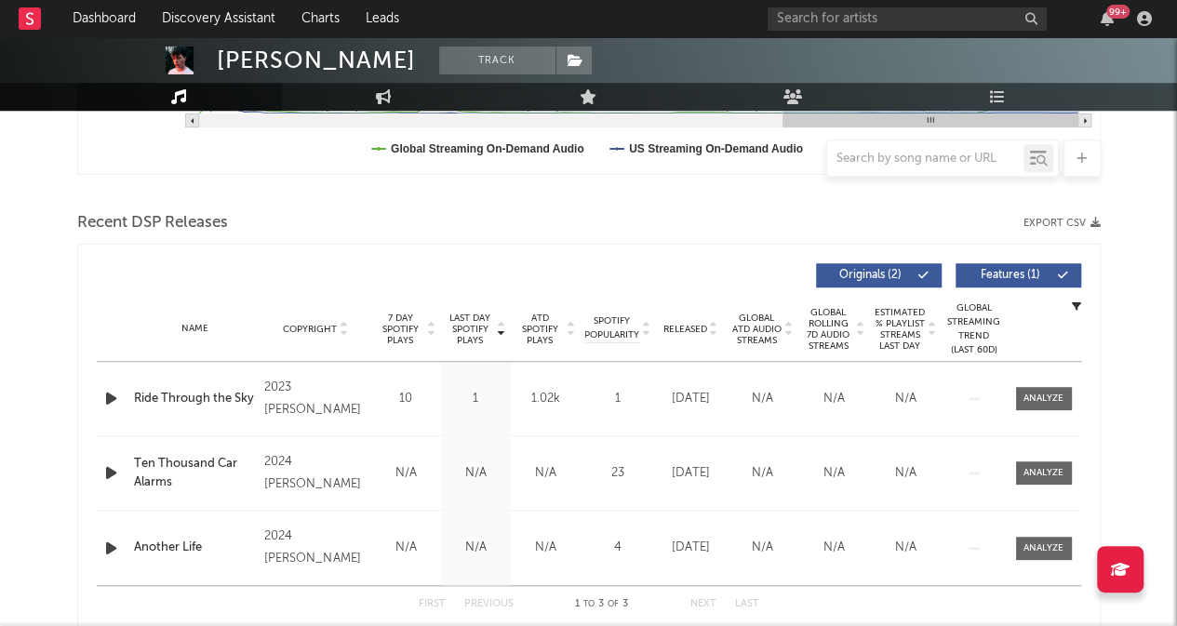
drag, startPoint x: 503, startPoint y: 280, endPoint x: 315, endPoint y: 379, distance: 211.5
click at [315, 379] on div "2023 [PERSON_NAME]" at bounding box center [314, 399] width 101 height 45
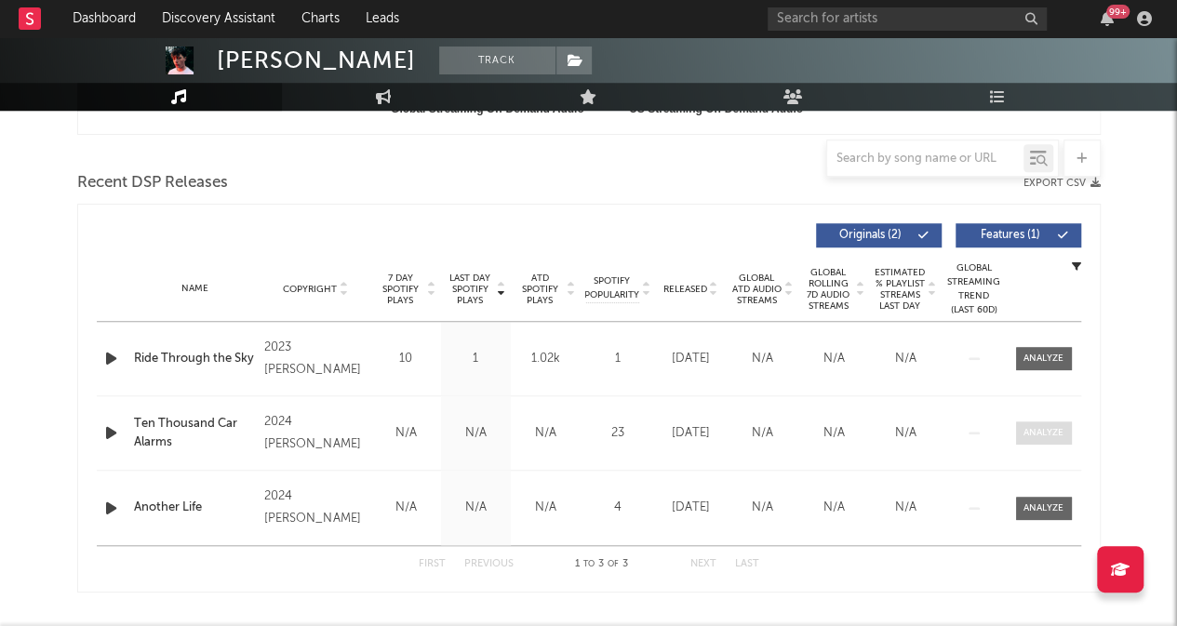
click at [1051, 426] on div at bounding box center [1044, 433] width 40 height 14
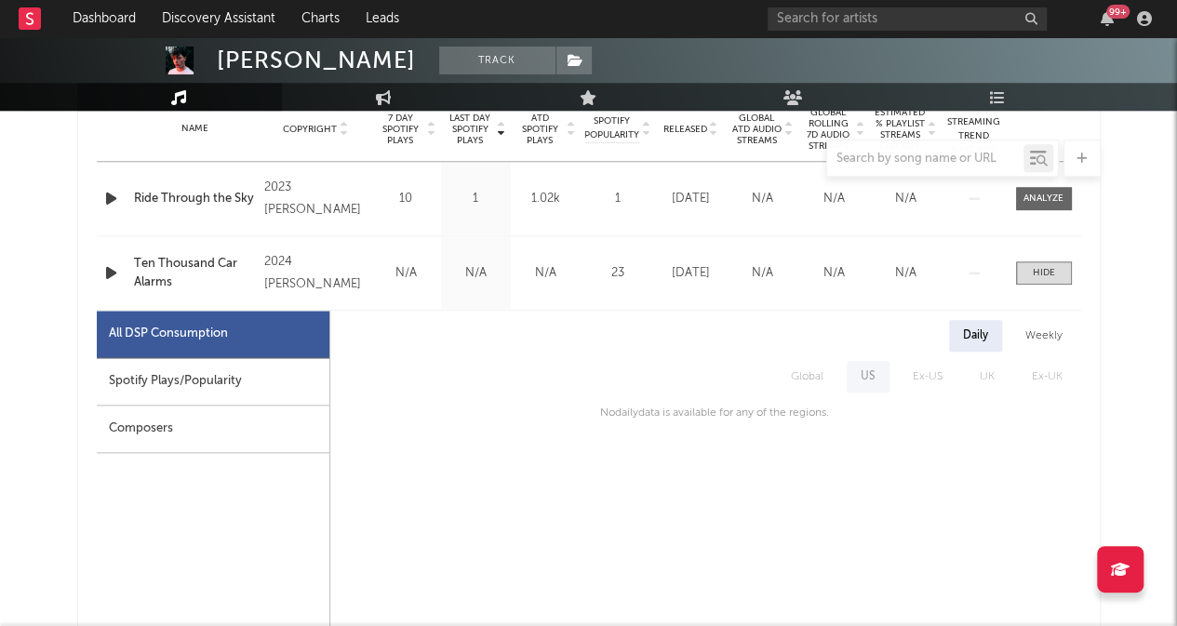
scroll to position [789, 0]
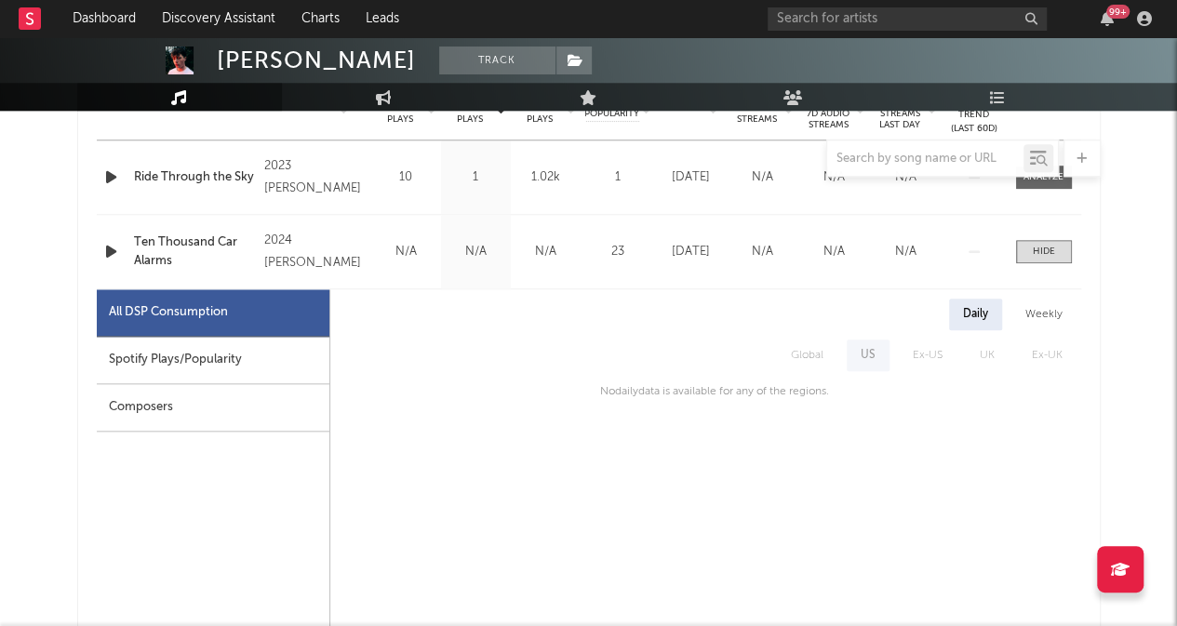
click at [224, 350] on div "Spotify Plays/Popularity" at bounding box center [213, 360] width 233 height 47
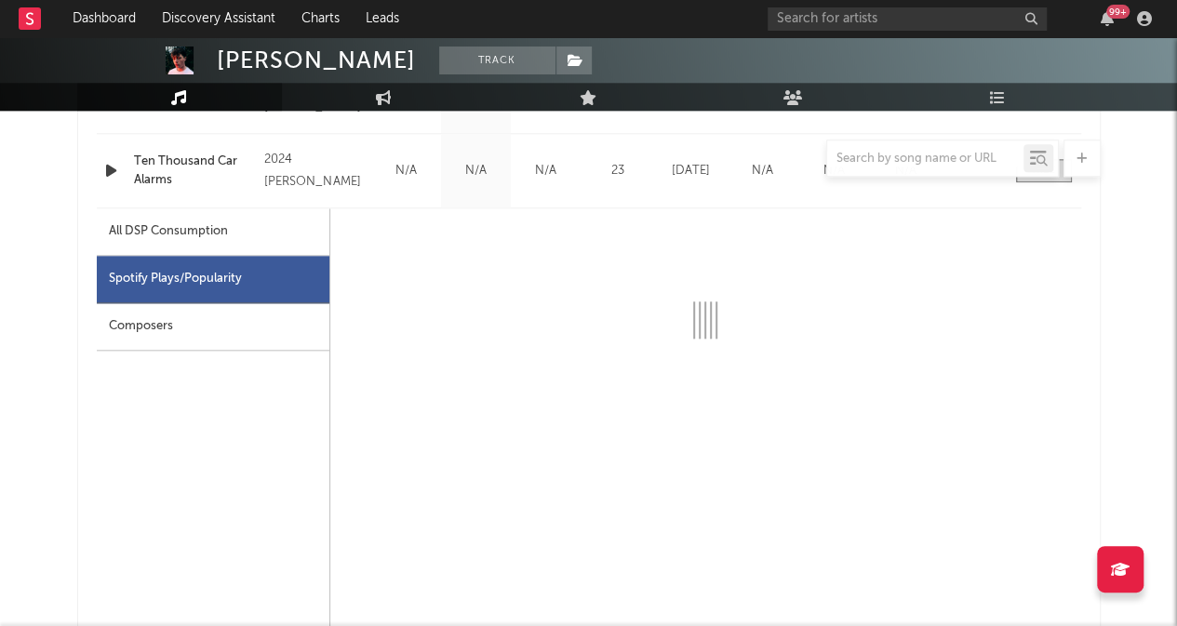
scroll to position [871, 0]
select select "6m"
select select "1w"
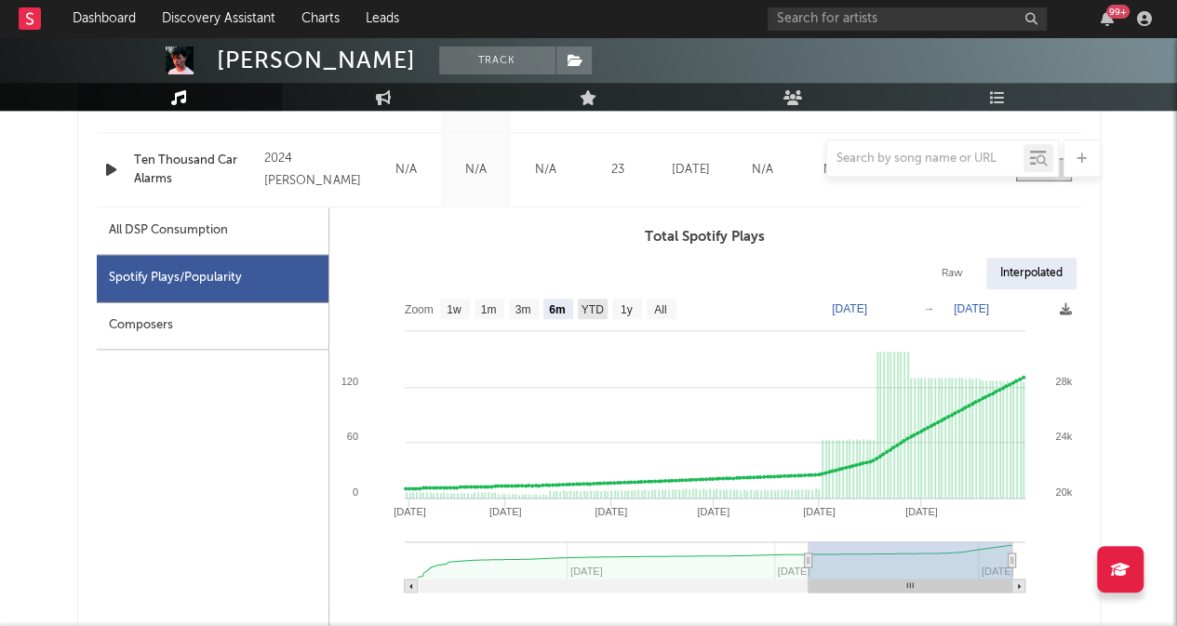
click at [597, 312] on text "YTD" at bounding box center [592, 309] width 22 height 13
select select "YTD"
type input "[DATE]"
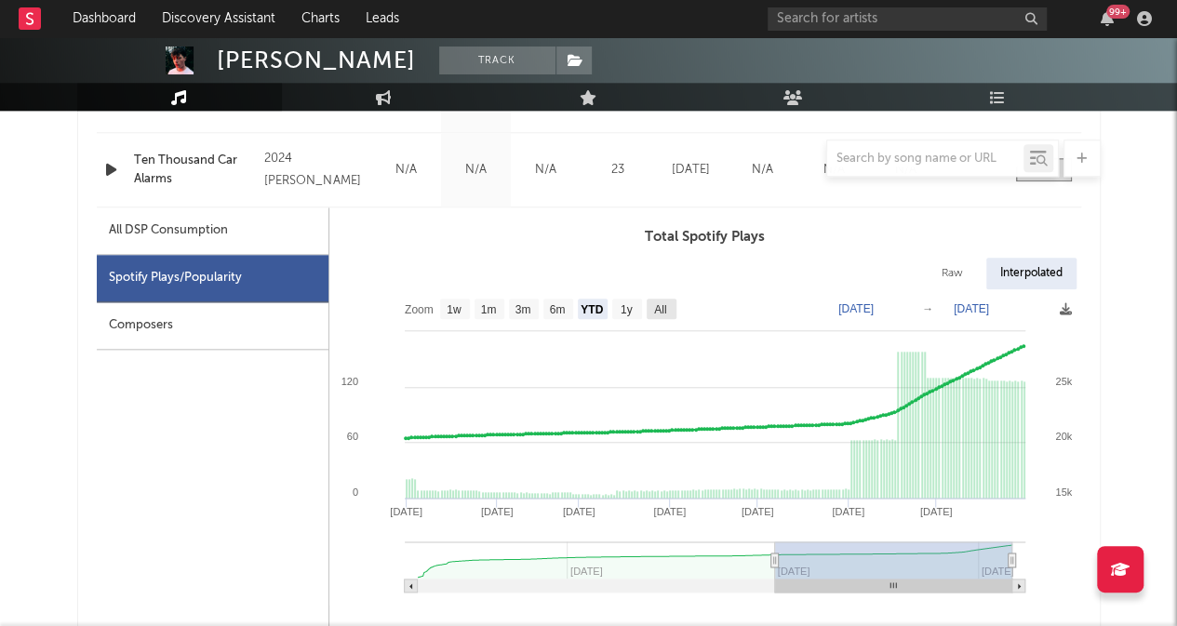
click at [655, 308] on text "All" at bounding box center [660, 309] width 12 height 13
select select "All"
type input "[DATE]"
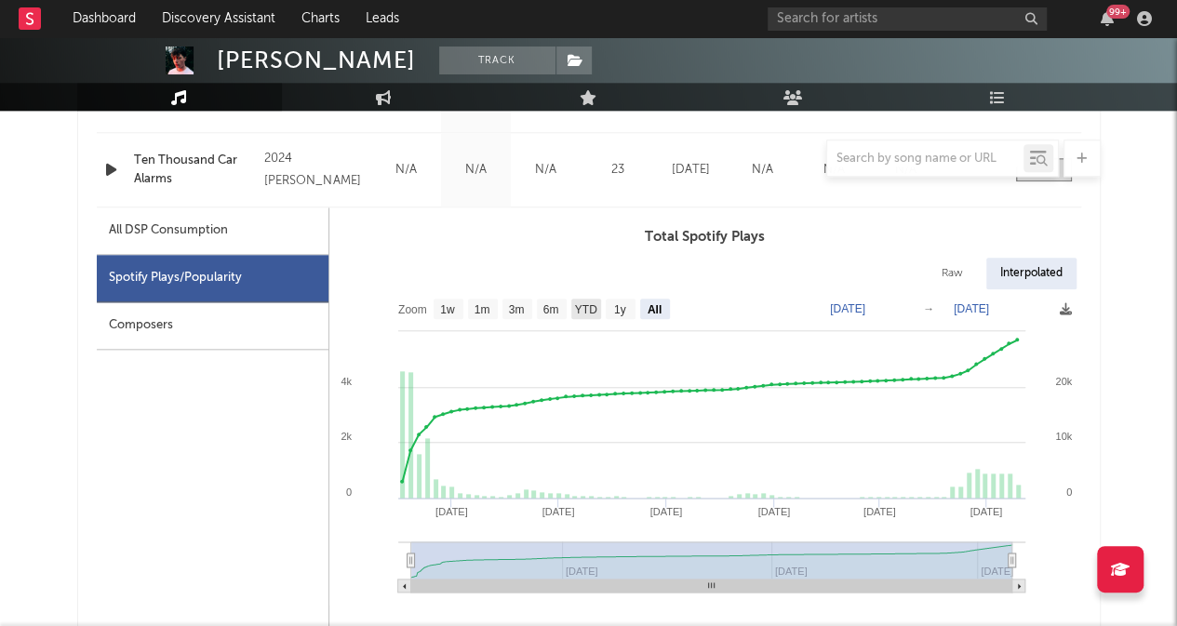
click at [581, 309] on text "YTD" at bounding box center [585, 309] width 22 height 13
select select "YTD"
type input "[DATE]"
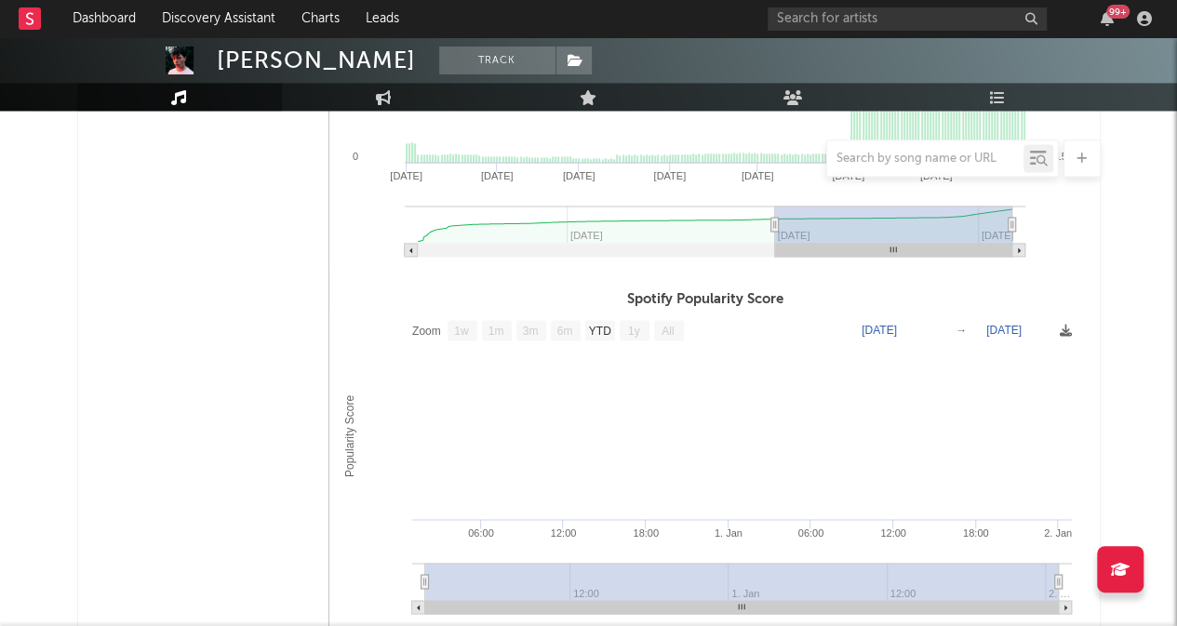
scroll to position [1206, 0]
click at [596, 329] on text "YTD" at bounding box center [599, 332] width 22 height 13
select select "YTD"
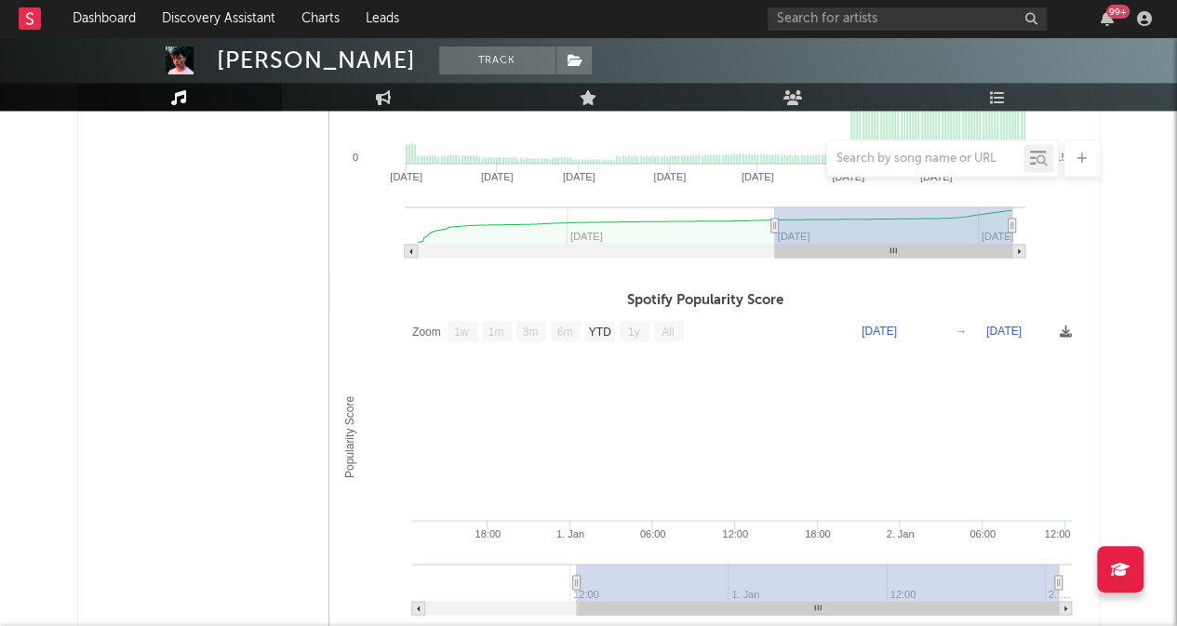
click at [742, 496] on rect at bounding box center [705, 470] width 752 height 316
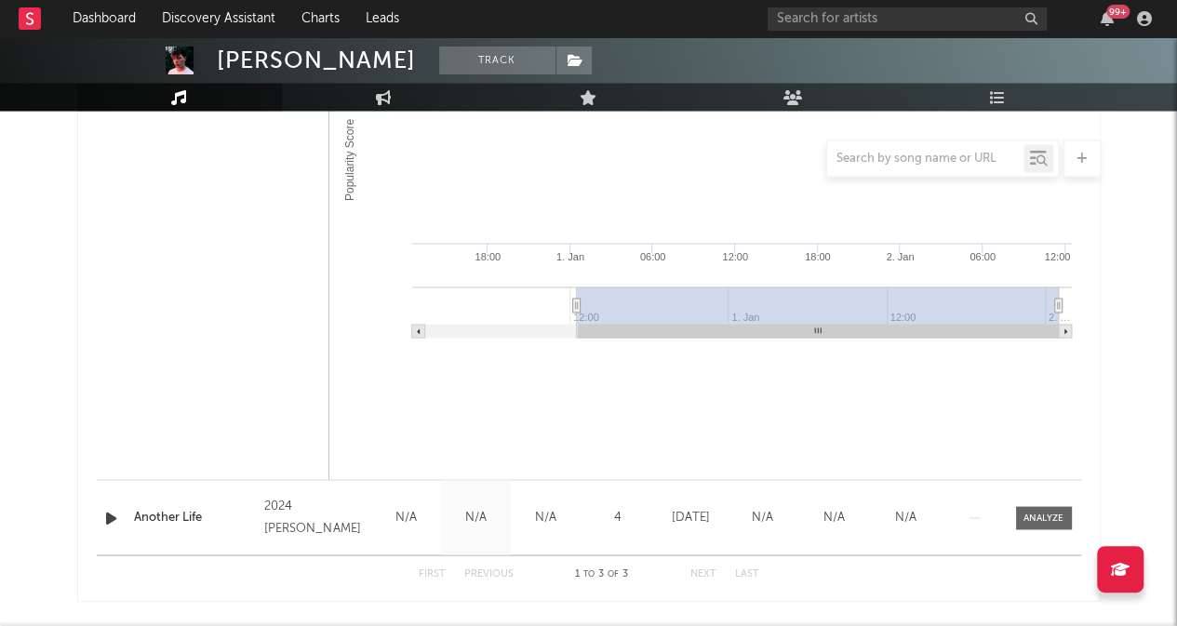
scroll to position [1546, 0]
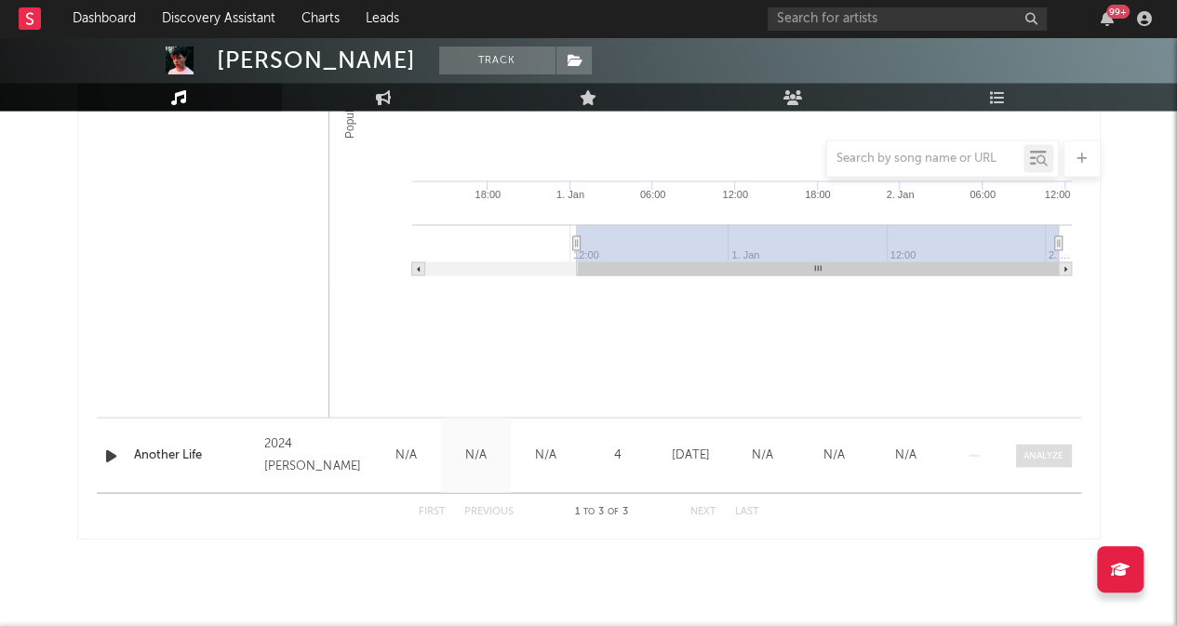
click at [1050, 453] on div at bounding box center [1044, 456] width 40 height 14
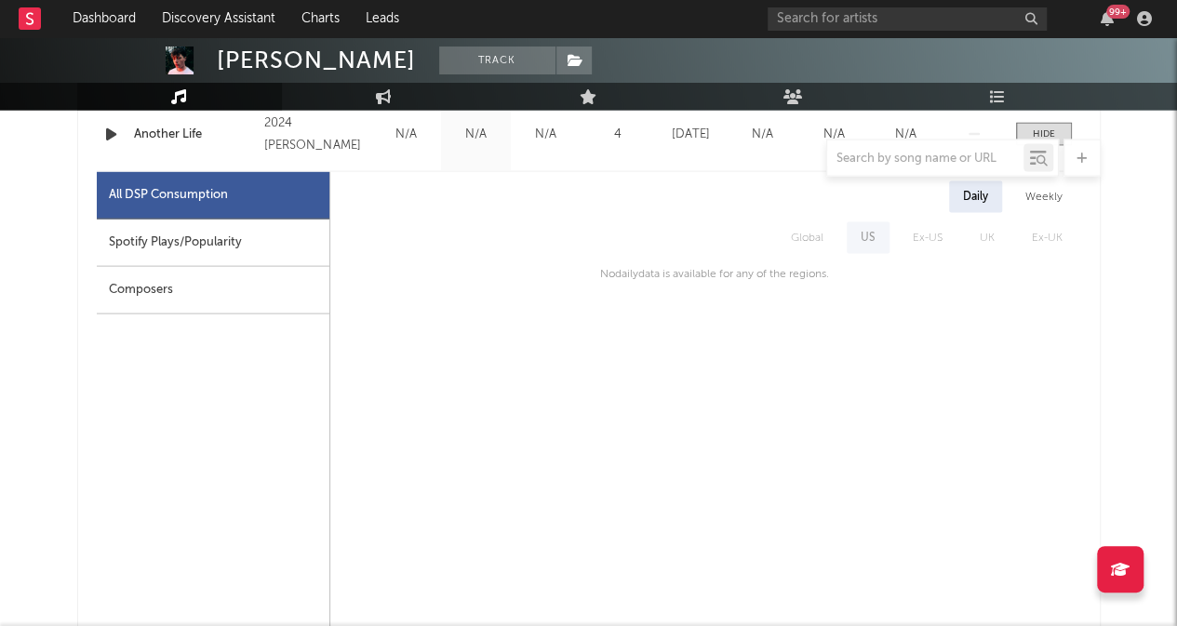
scroll to position [1869, 0]
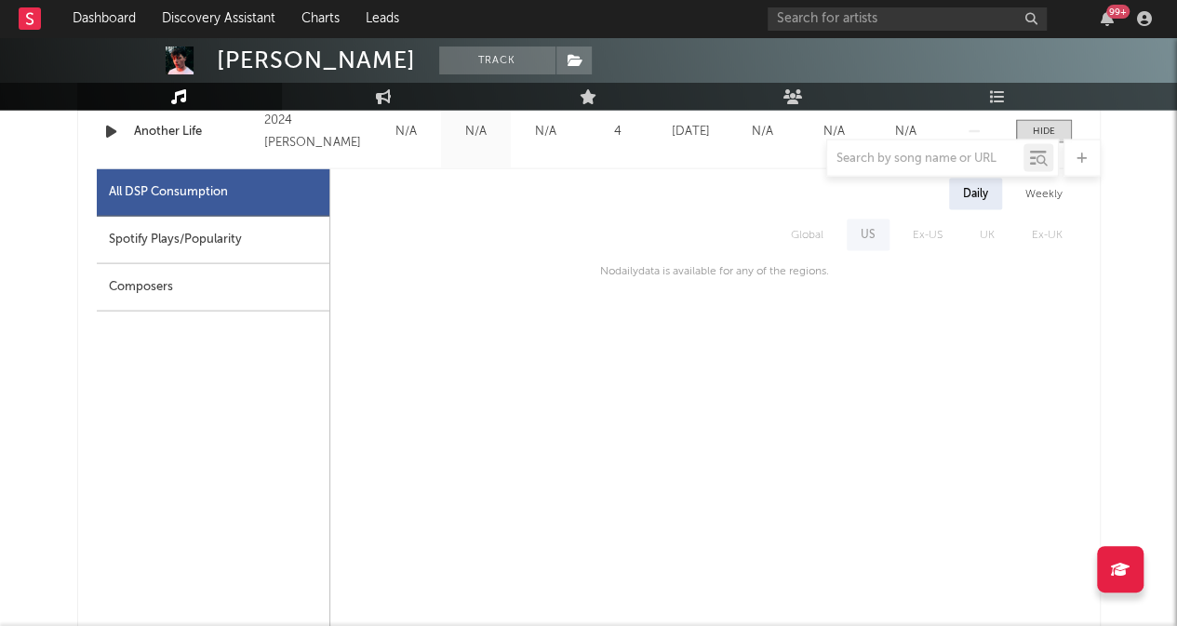
click at [221, 249] on div "Spotify Plays/Popularity" at bounding box center [213, 240] width 233 height 47
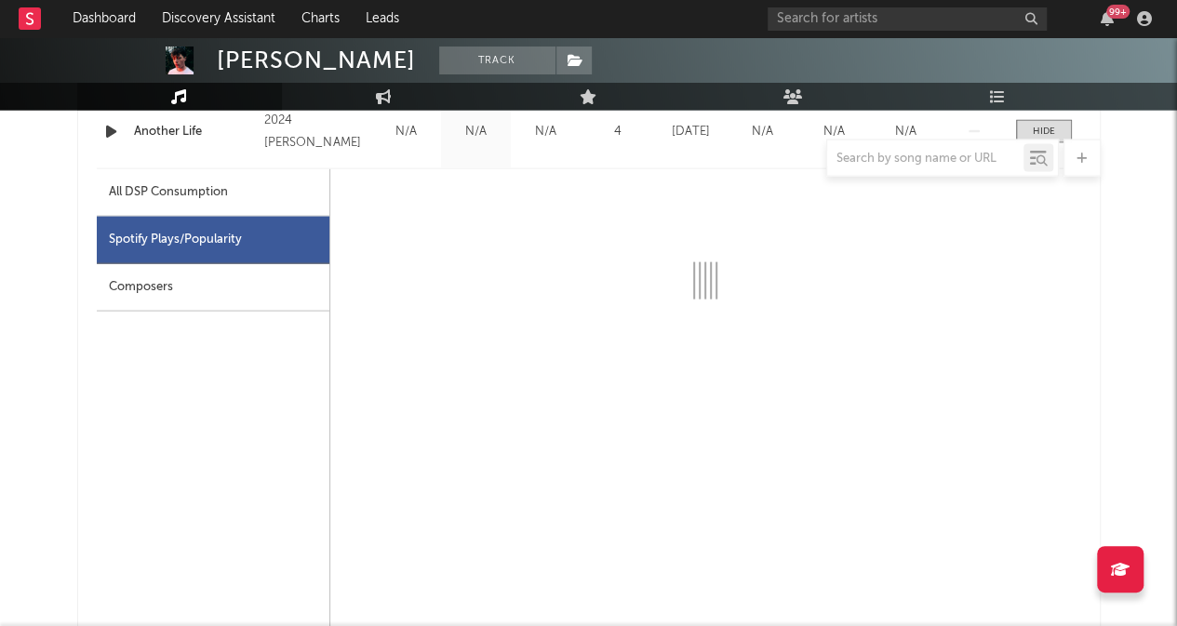
select select "6m"
select select "1w"
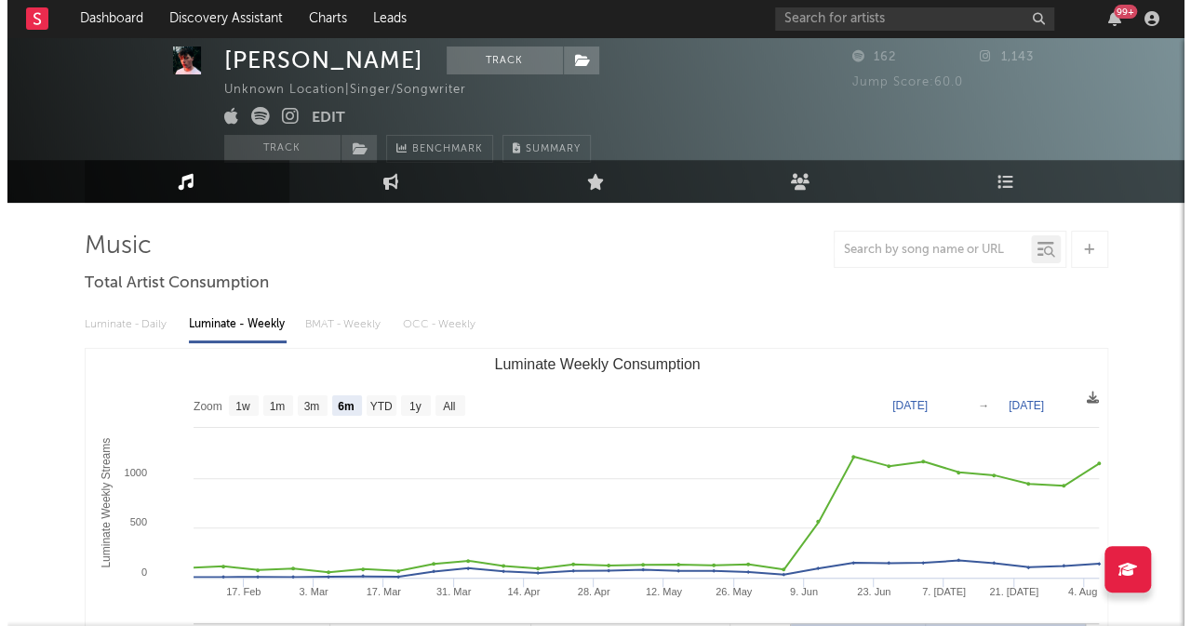
scroll to position [0, 0]
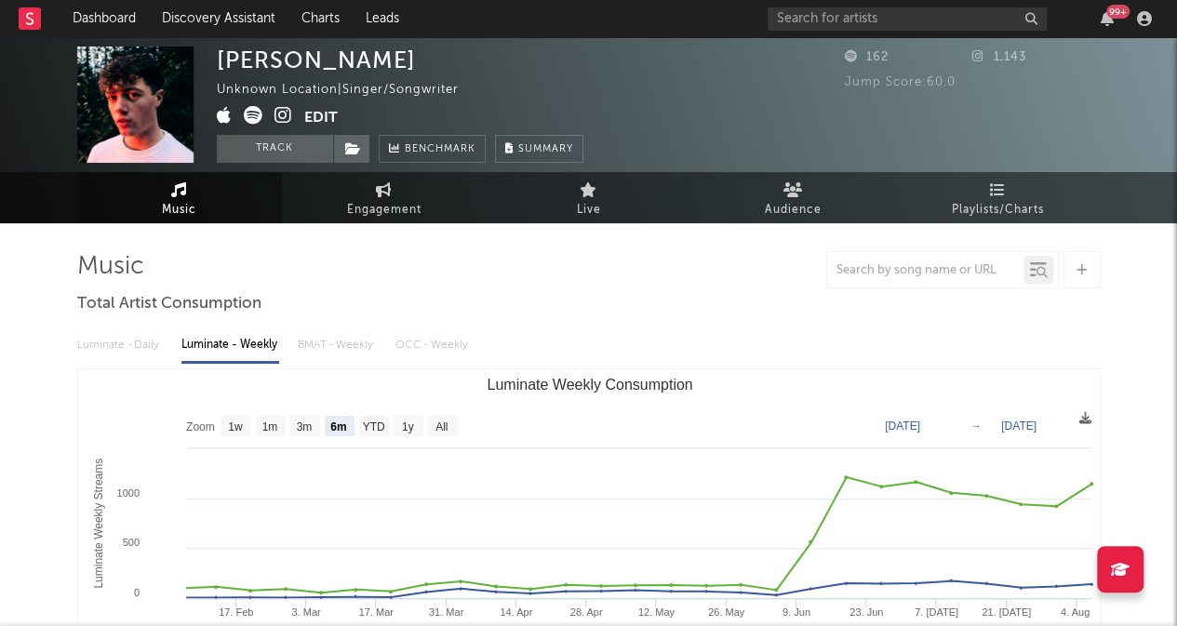
click at [704, 326] on div "Luminate - Daily Luminate - Weekly BMAT - Weekly OCC - Weekly Zoom 1w 1m 3m 6m …" at bounding box center [589, 533] width 1024 height 427
click at [326, 117] on button "Edit" at bounding box center [321, 117] width 34 height 23
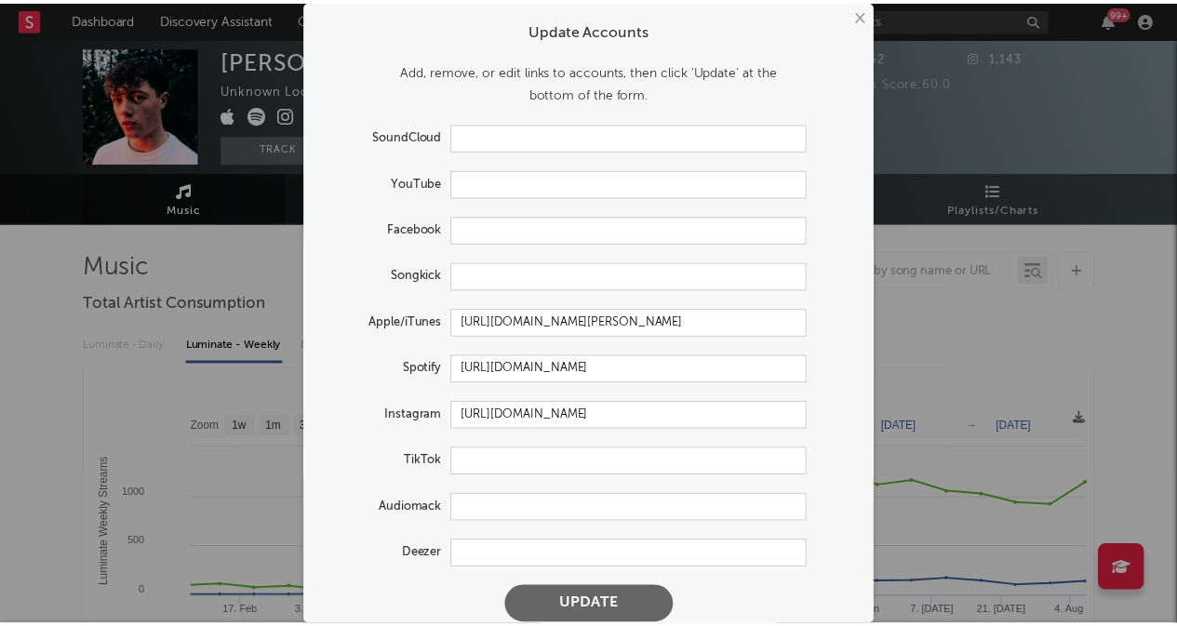
scroll to position [17, 0]
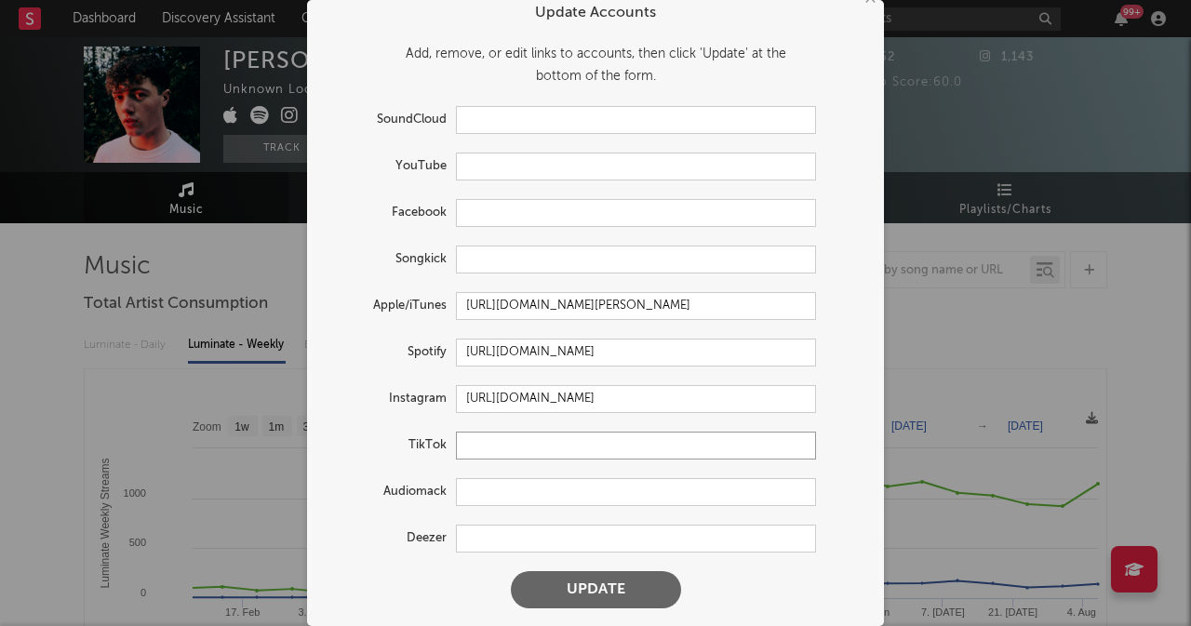
click at [510, 445] on input "text" at bounding box center [636, 446] width 360 height 28
click at [493, 455] on input "text" at bounding box center [636, 446] width 360 height 28
paste input "[URL][DOMAIN_NAME]"
type input "[URL][DOMAIN_NAME]"
click at [407, 470] on form "Update Accounts Add, remove, or edit links to accounts, then click 'Update' at …" at bounding box center [595, 305] width 558 height 625
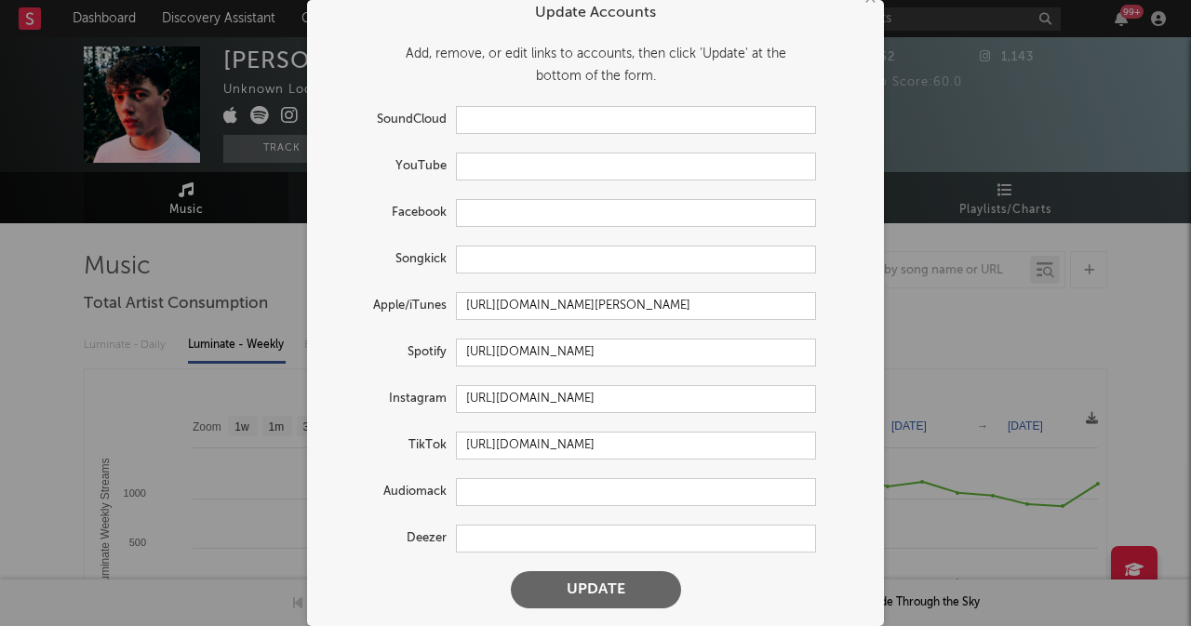
click at [599, 589] on button "Update" at bounding box center [596, 589] width 170 height 37
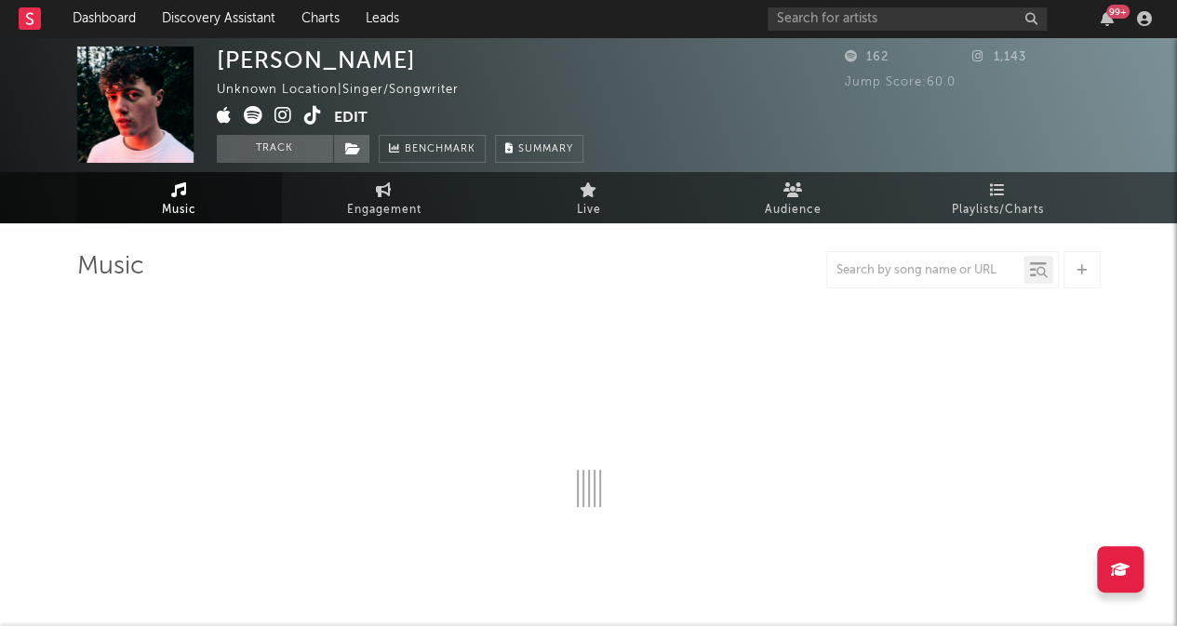
select select "6m"
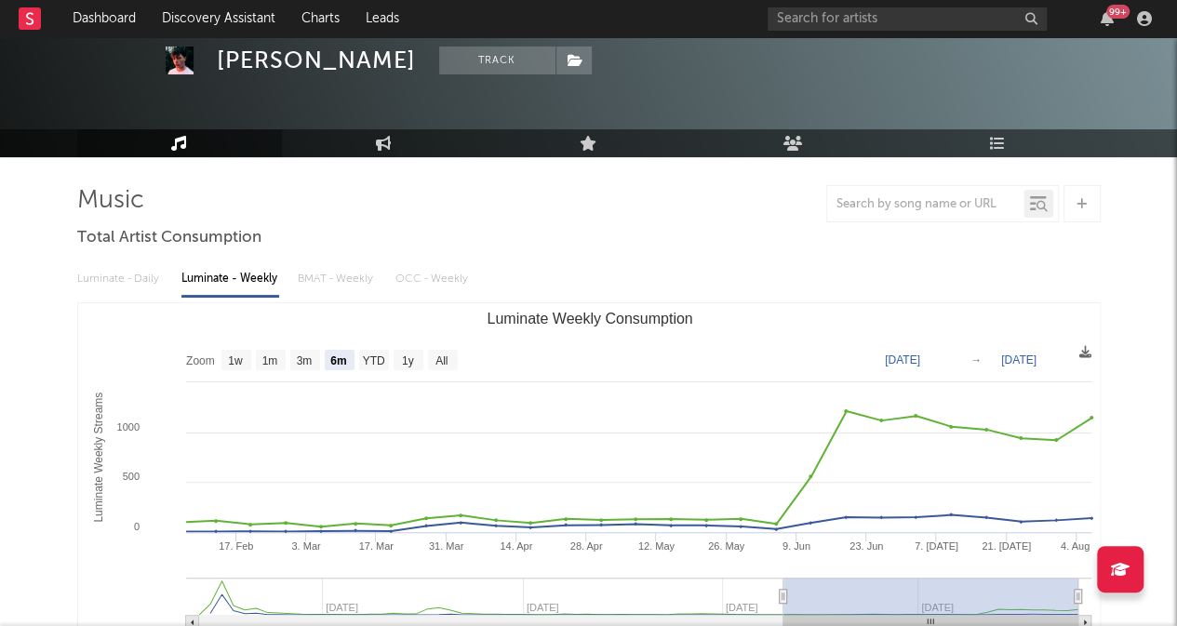
scroll to position [63, 0]
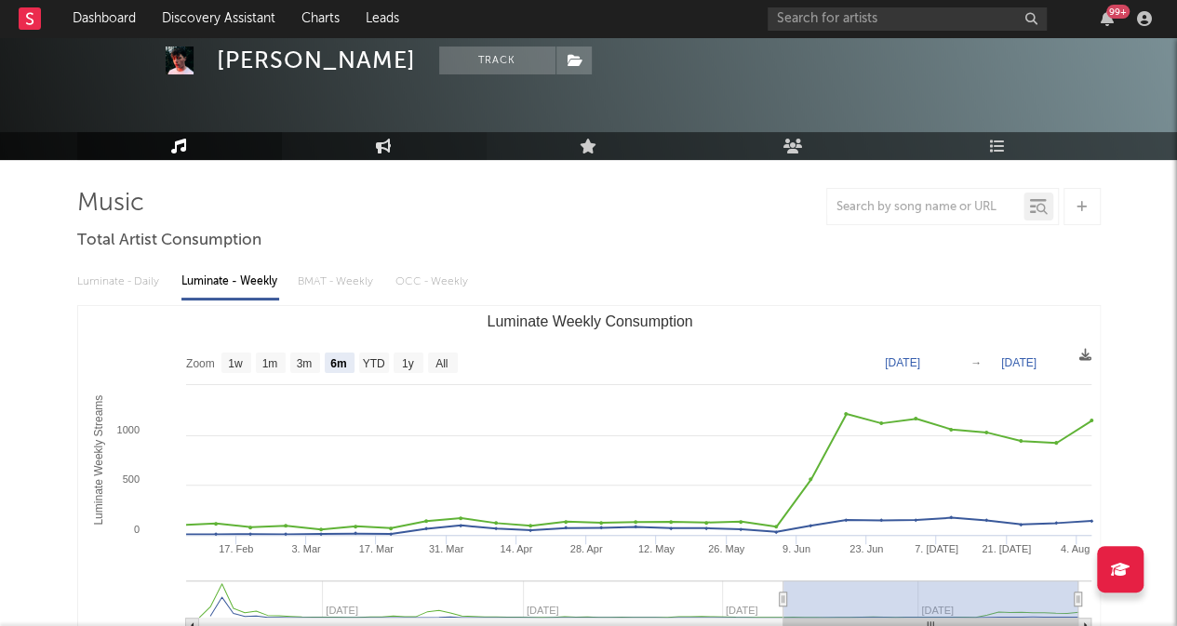
click at [376, 143] on icon at bounding box center [384, 146] width 16 height 15
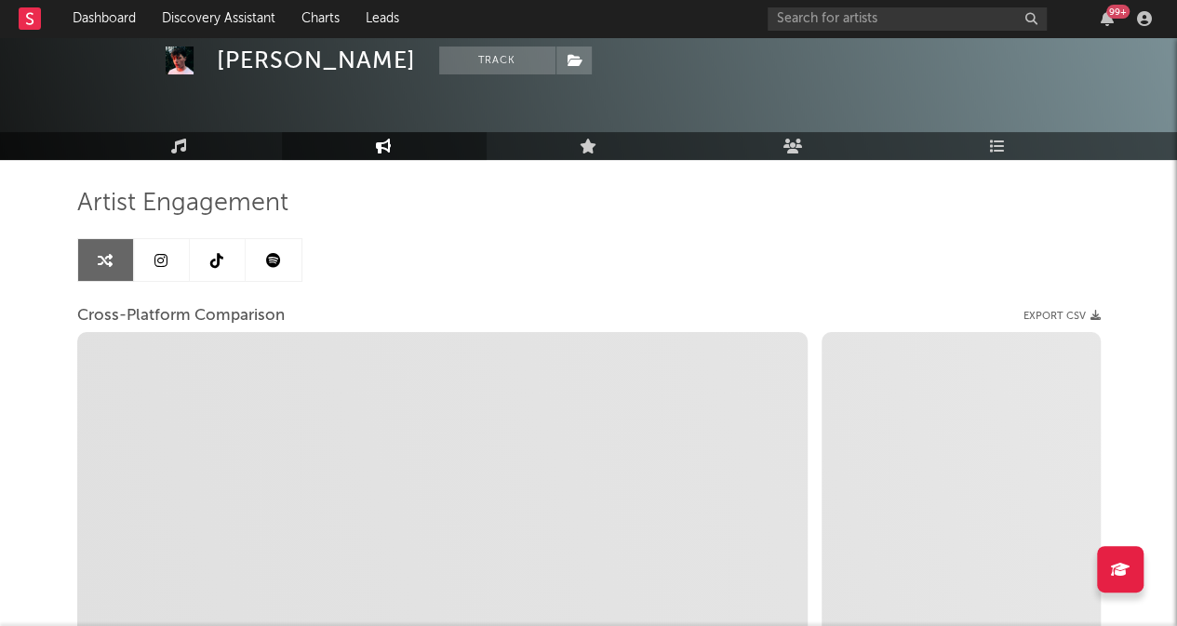
select select "1w"
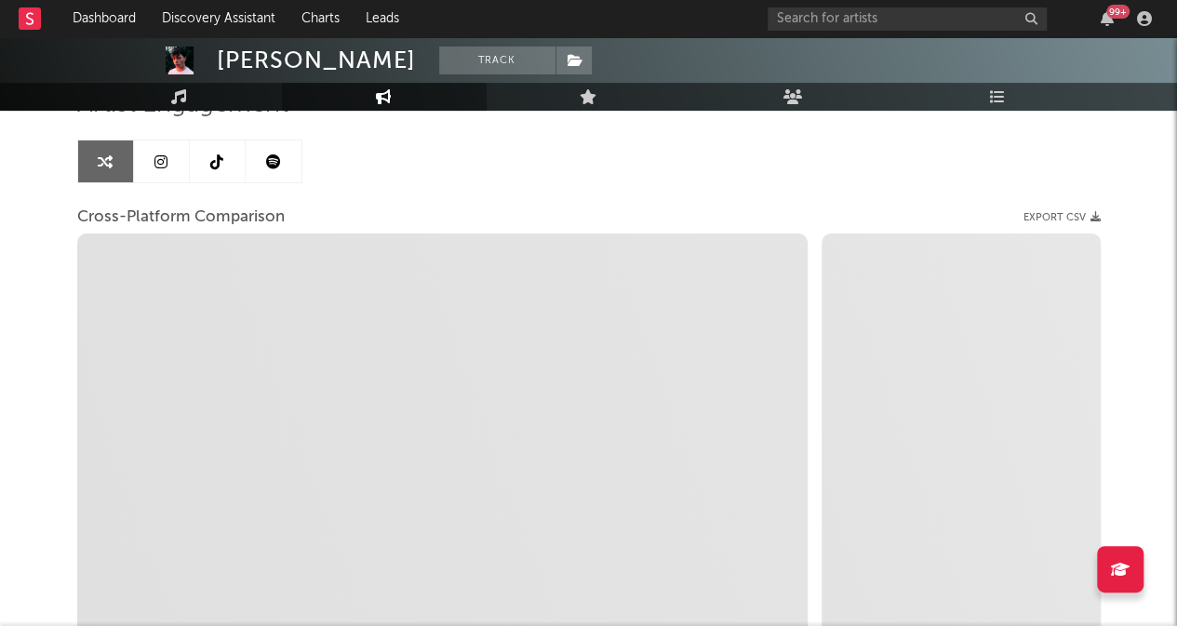
scroll to position [163, 0]
select select "1m"
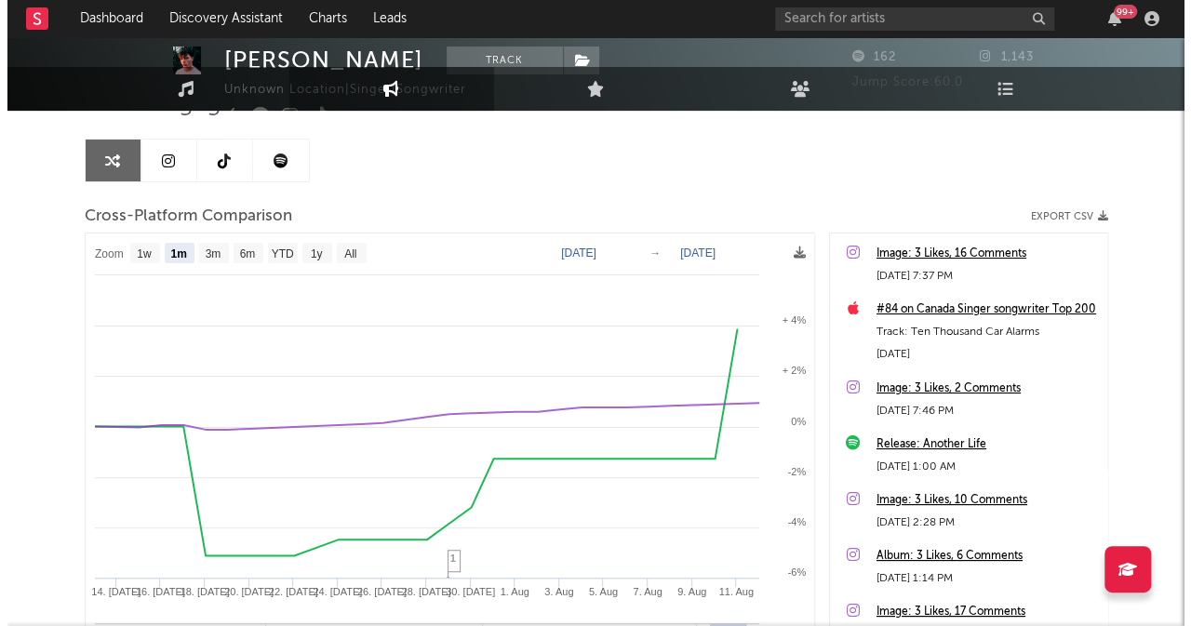
scroll to position [0, 0]
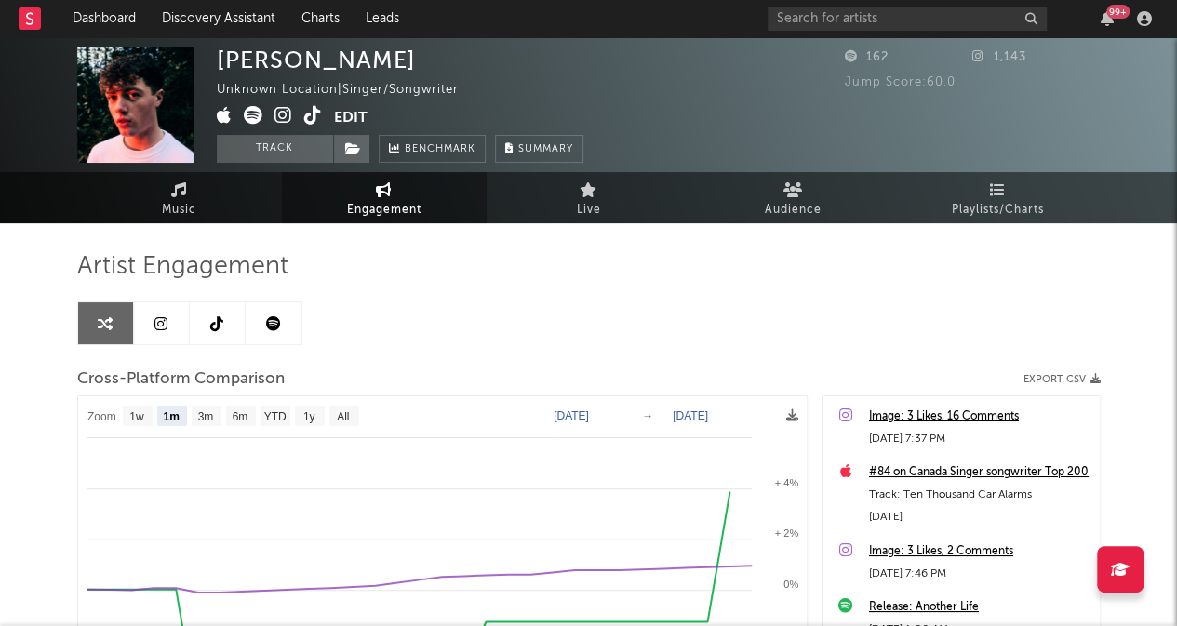
click at [353, 115] on button "Edit" at bounding box center [351, 117] width 34 height 23
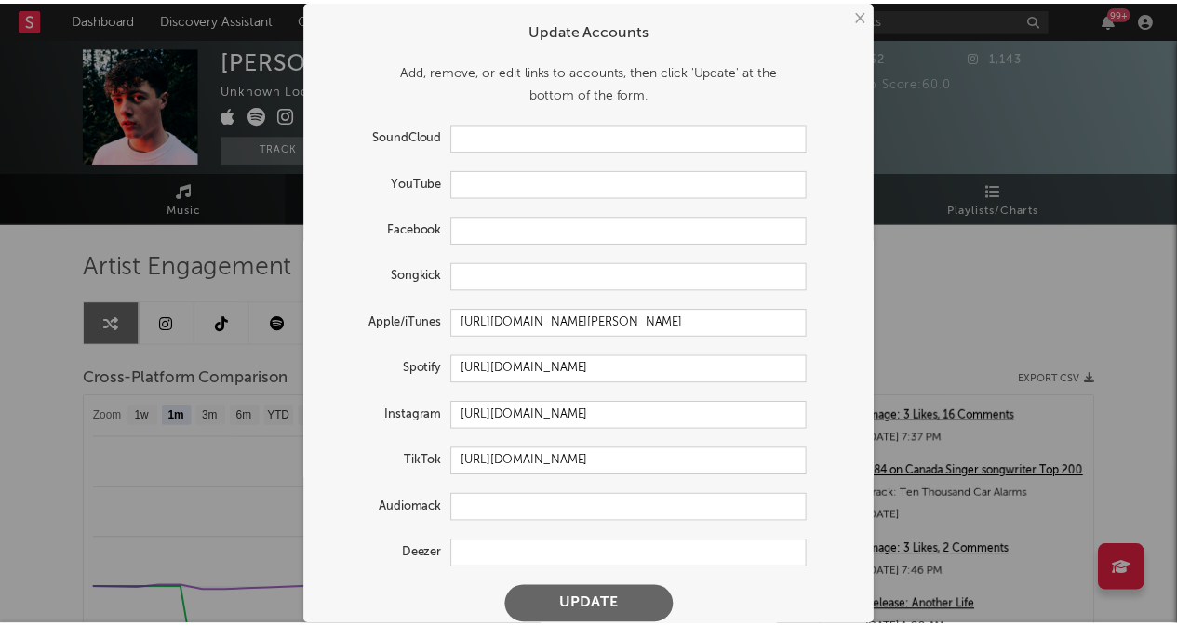
scroll to position [17, 0]
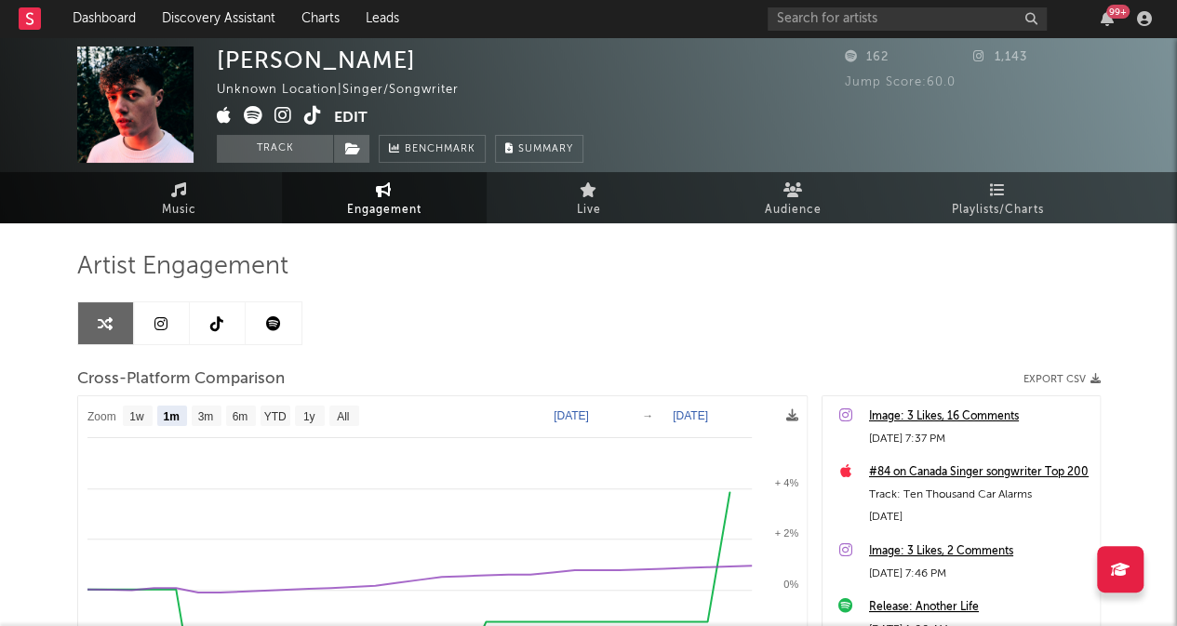
click at [305, 92] on div "Unknown Location | Singer/Songwriter" at bounding box center [348, 90] width 263 height 22
click at [247, 206] on link "Music" at bounding box center [179, 197] width 205 height 51
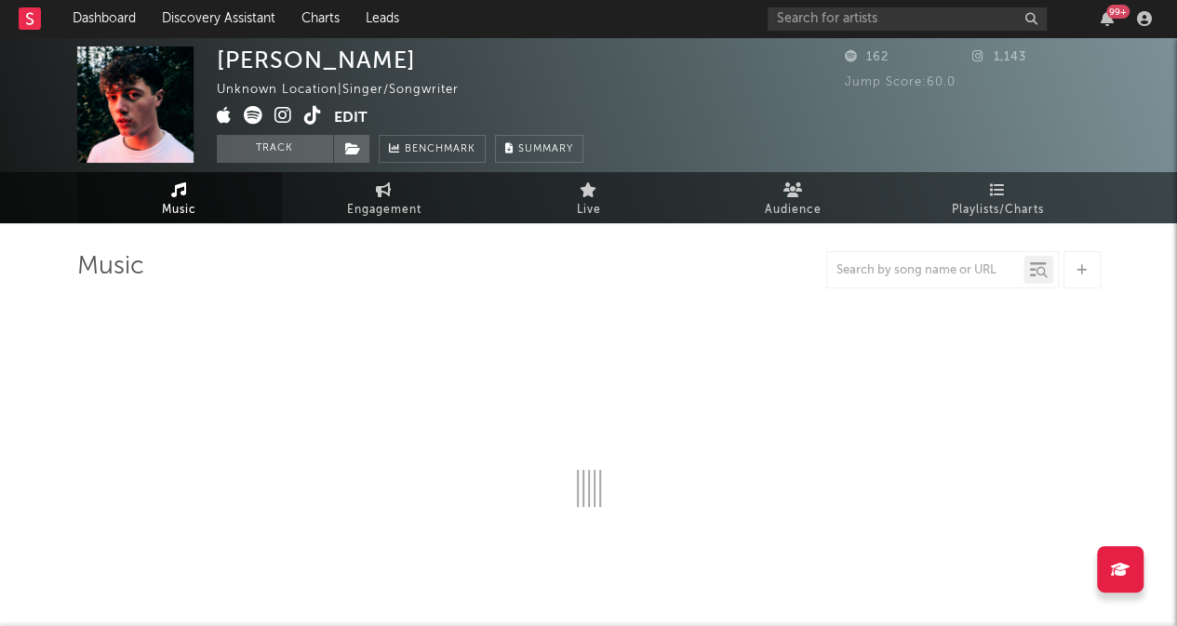
select select "6m"
